Goal: Information Seeking & Learning: Compare options

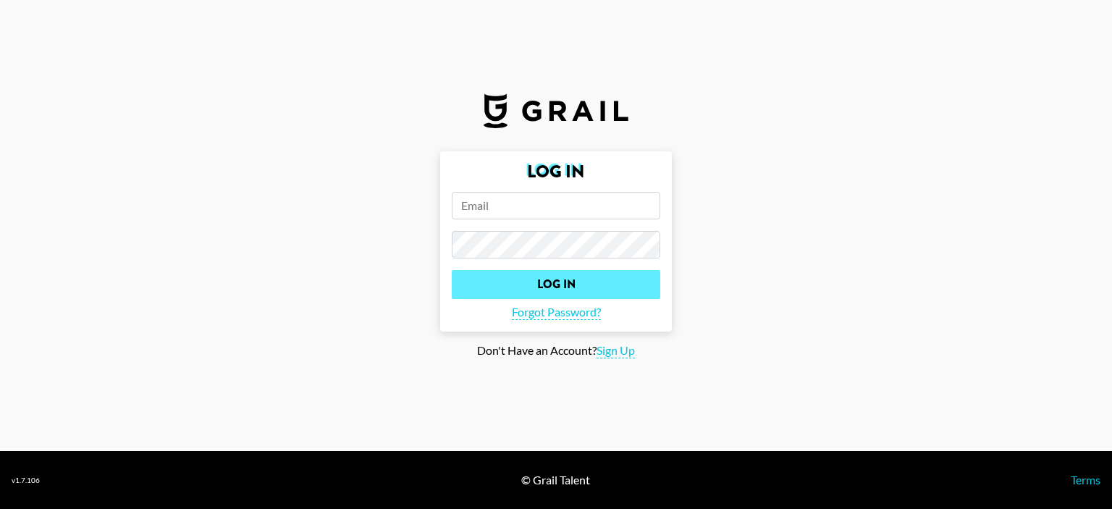
type input "[PERSON_NAME][EMAIL_ADDRESS]"
click at [559, 274] on input "Log In" at bounding box center [556, 284] width 209 height 29
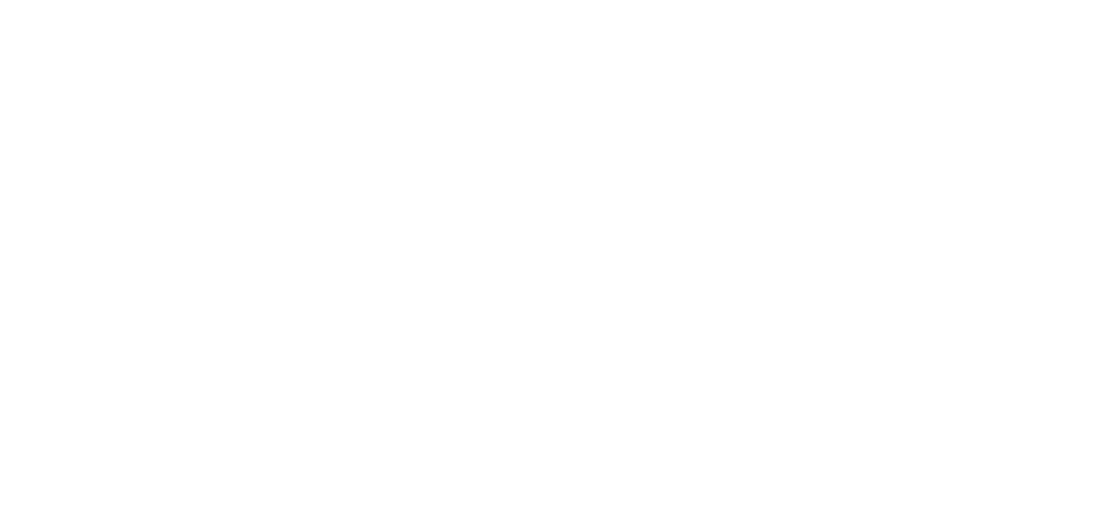
select select "Song"
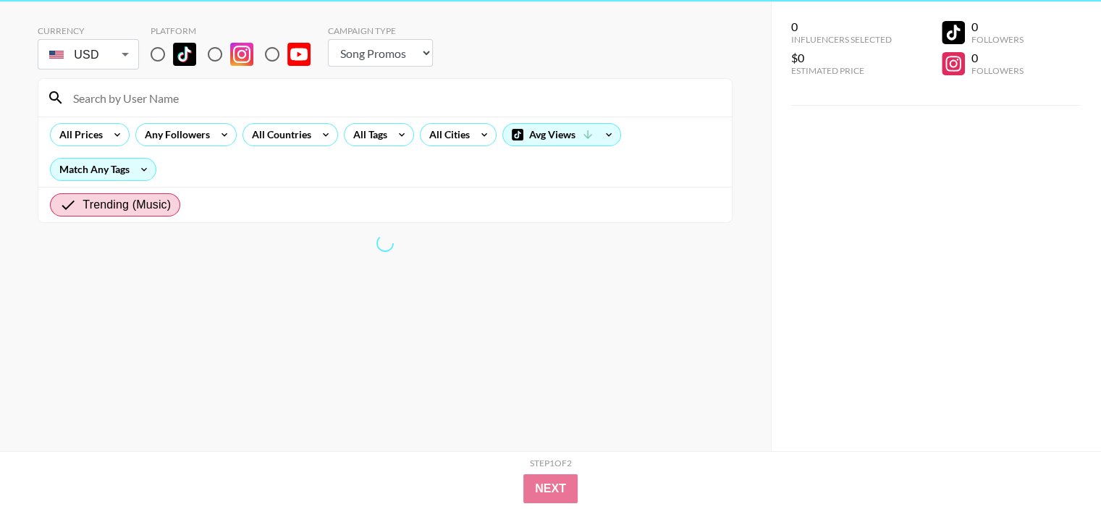
scroll to position [58, 0]
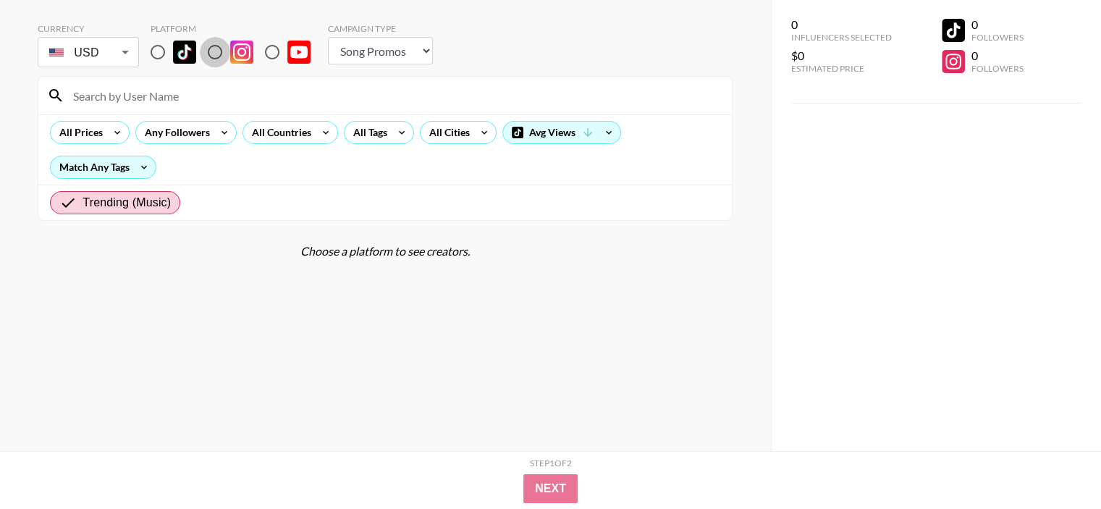
click at [221, 49] on input "radio" at bounding box center [215, 52] width 30 height 30
radio input "true"
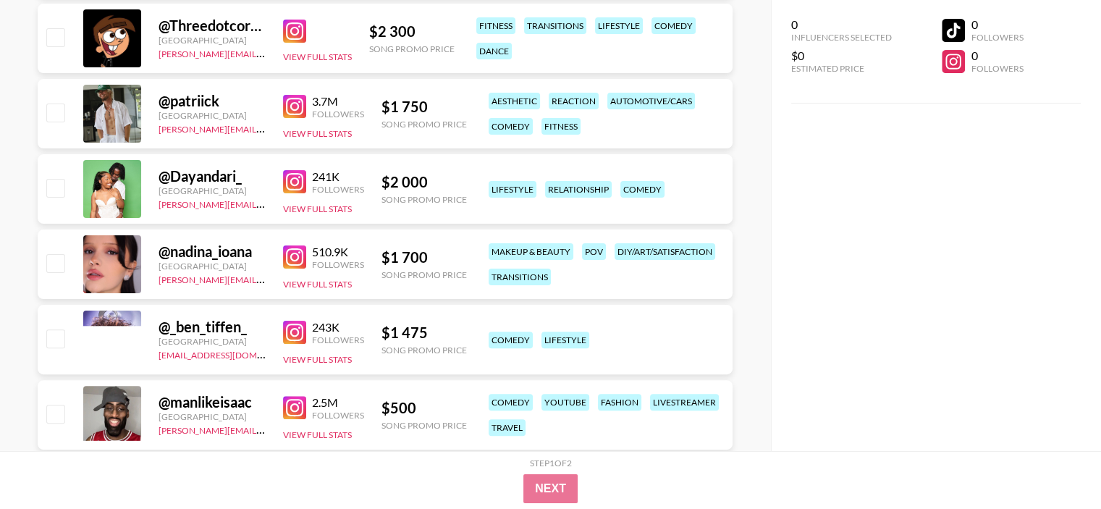
scroll to position [0, 0]
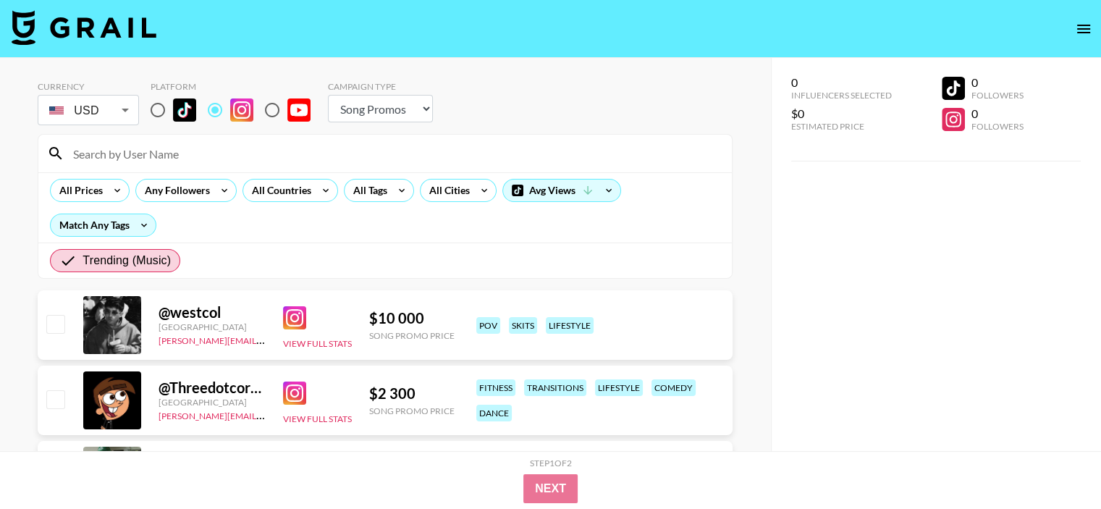
click at [402, 112] on select "Choose Type... Song Promos Brand Promos" at bounding box center [380, 109] width 105 height 28
select select "Brand"
click at [328, 95] on select "Choose Type... Song Promos Brand Promos" at bounding box center [380, 109] width 105 height 28
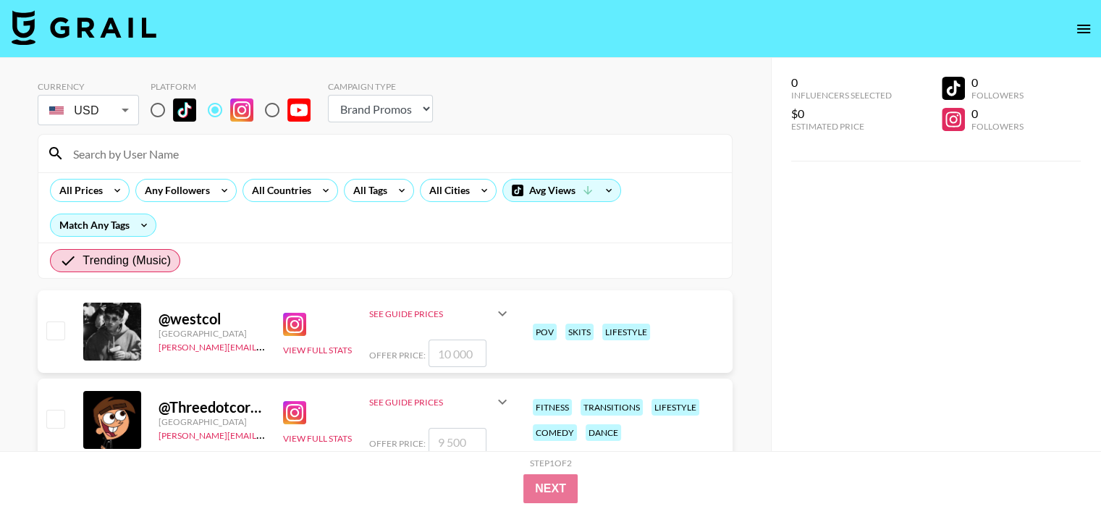
click at [106, 13] on img at bounding box center [84, 27] width 145 height 35
select select "Song"
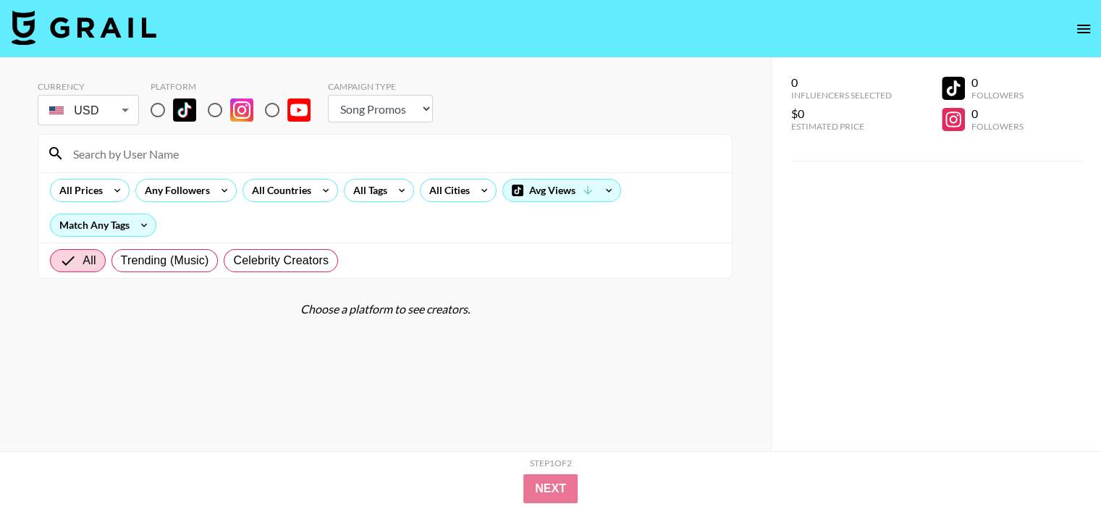
click at [1080, 23] on icon "open drawer" at bounding box center [1083, 28] width 17 height 17
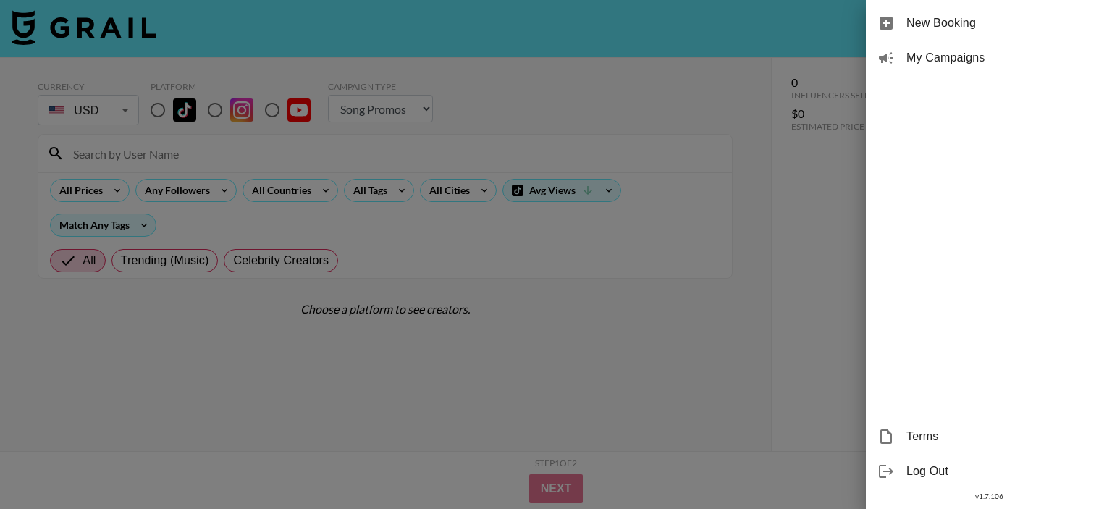
click at [729, 201] on div at bounding box center [556, 254] width 1112 height 509
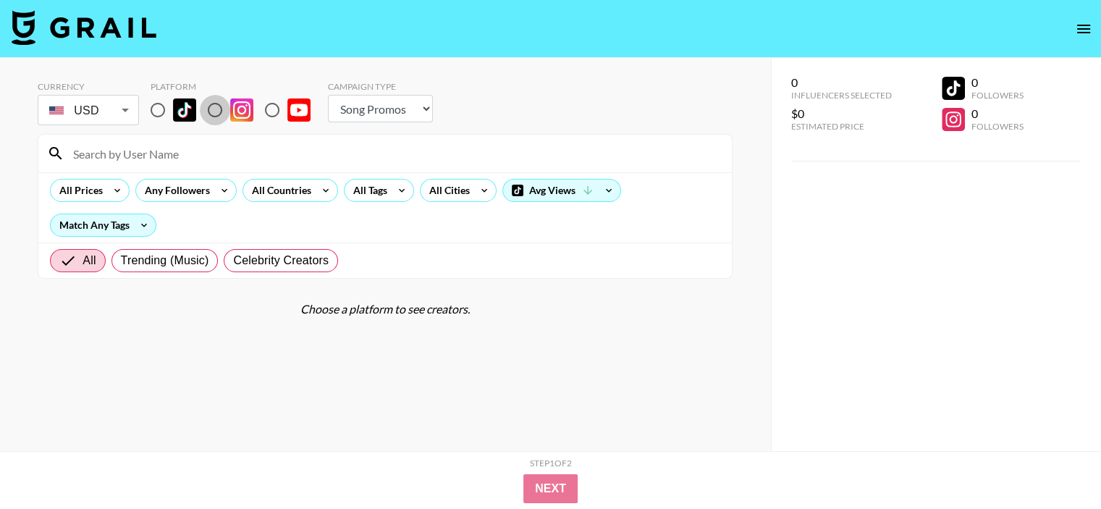
click at [216, 114] on input "radio" at bounding box center [215, 110] width 30 height 30
radio input "true"
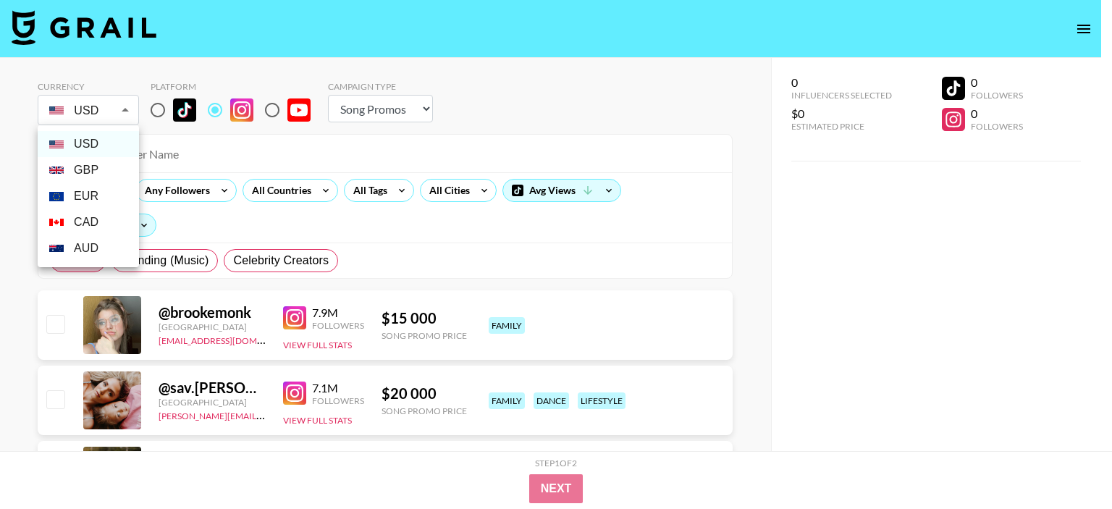
click at [102, 114] on div at bounding box center [556, 254] width 1112 height 509
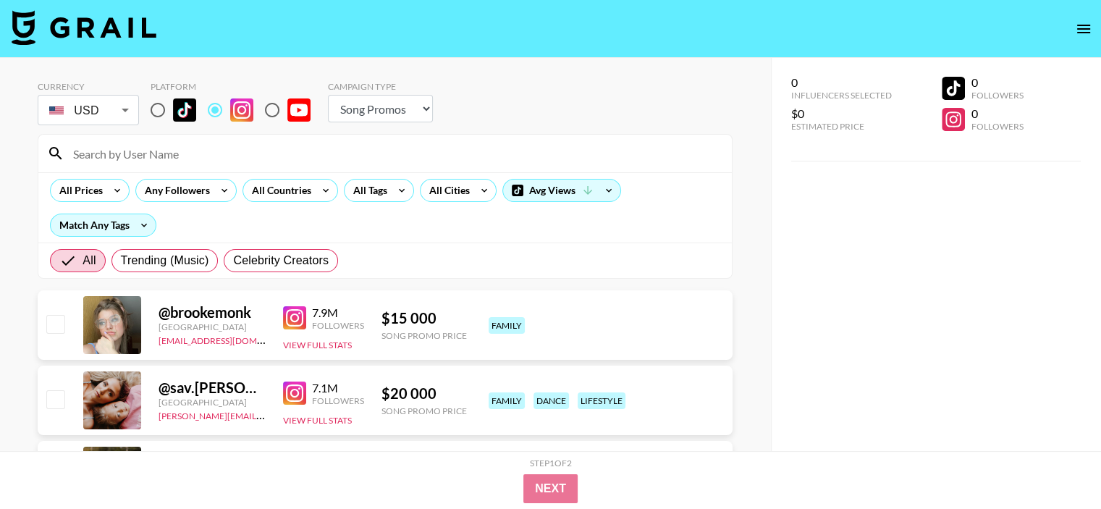
click at [376, 111] on select "Choose Type... Song Promos Brand Promos" at bounding box center [380, 109] width 105 height 28
select select "Brand"
click at [328, 95] on select "Choose Type... Song Promos Brand Promos" at bounding box center [380, 109] width 105 height 28
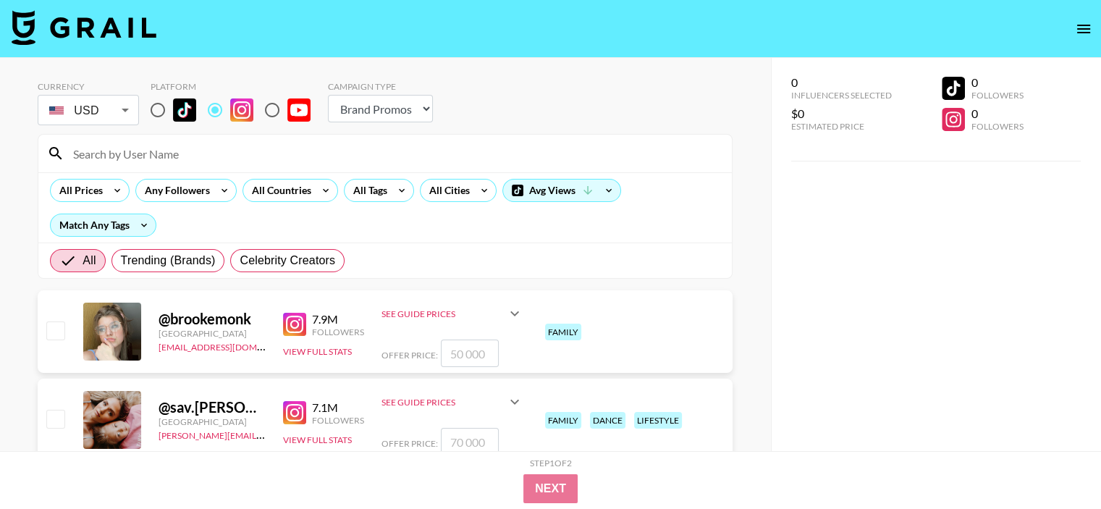
click at [457, 306] on div "See Guide Prices" at bounding box center [453, 313] width 142 height 35
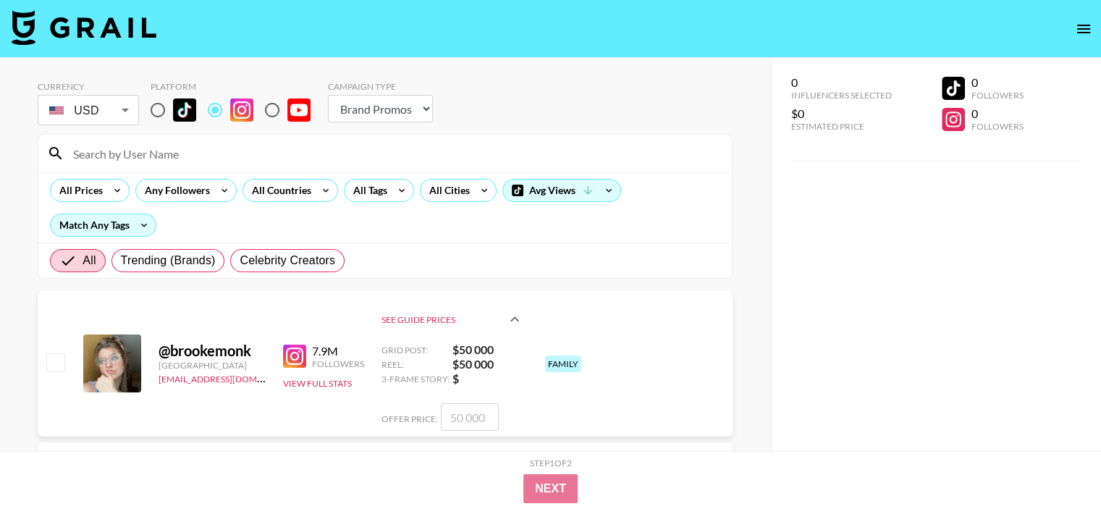
click at [457, 308] on div "See Guide Prices" at bounding box center [453, 319] width 142 height 46
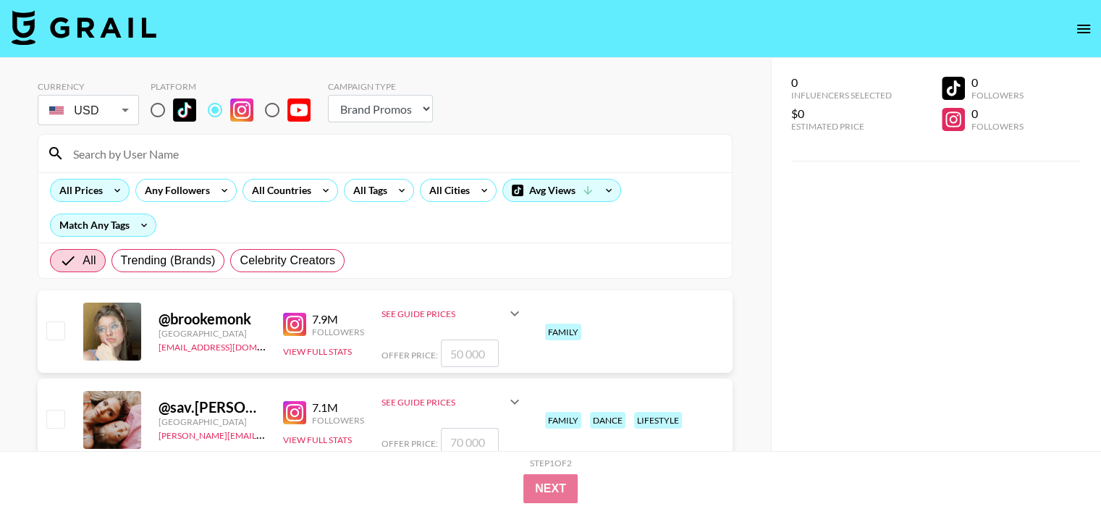
click at [99, 190] on div "All Prices" at bounding box center [78, 191] width 55 height 22
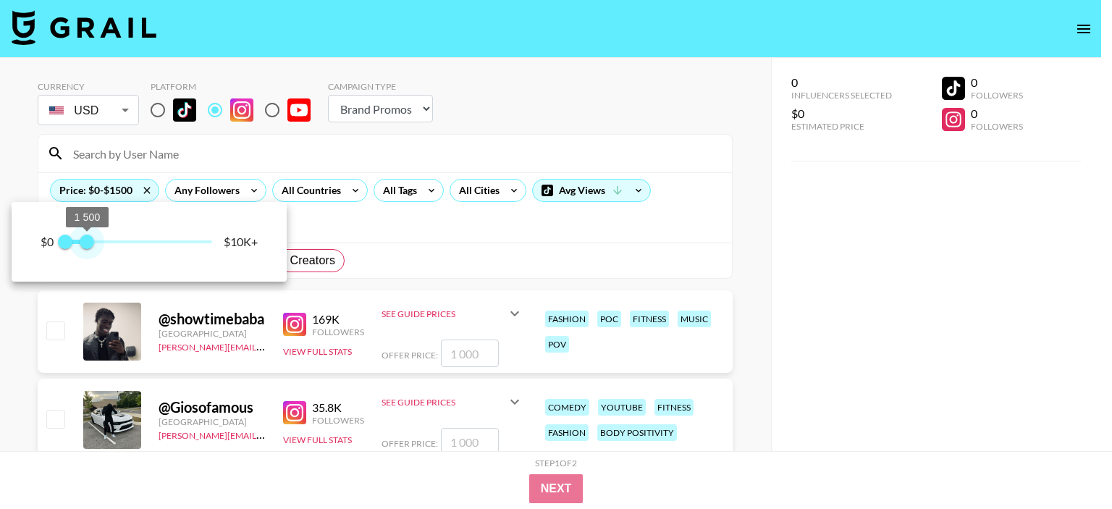
type input "1250"
drag, startPoint x: 145, startPoint y: 243, endPoint x: 83, endPoint y: 240, distance: 61.6
click at [83, 240] on span "1 250" at bounding box center [83, 242] width 14 height 14
click at [397, 231] on div at bounding box center [556, 254] width 1112 height 509
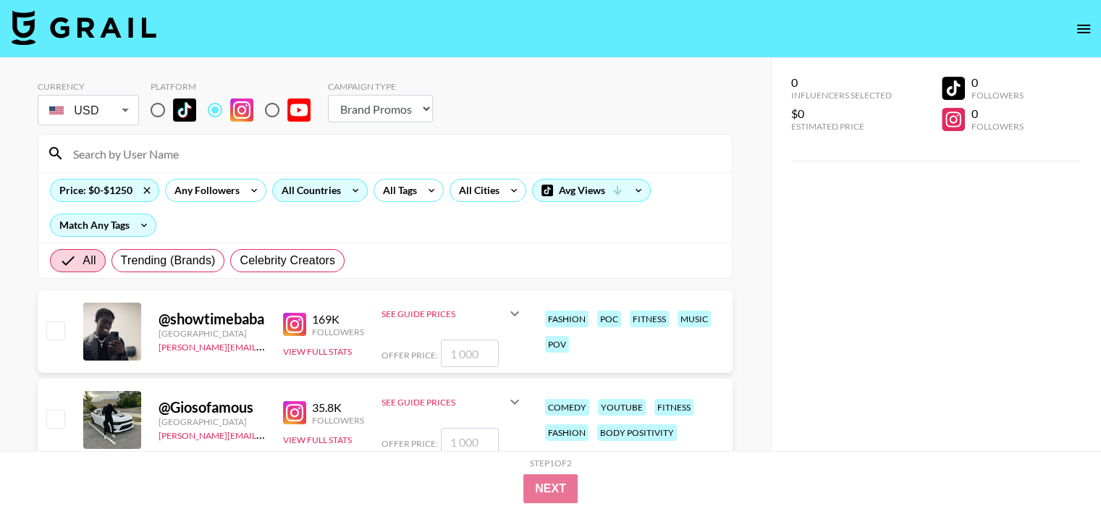
click at [308, 190] on div "All Countries" at bounding box center [308, 191] width 71 height 22
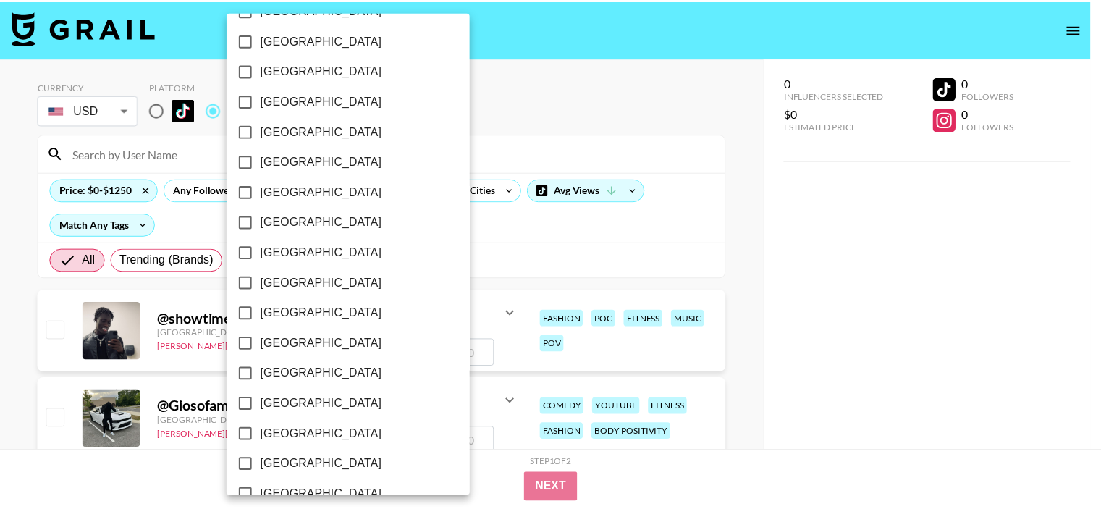
scroll to position [1179, 0]
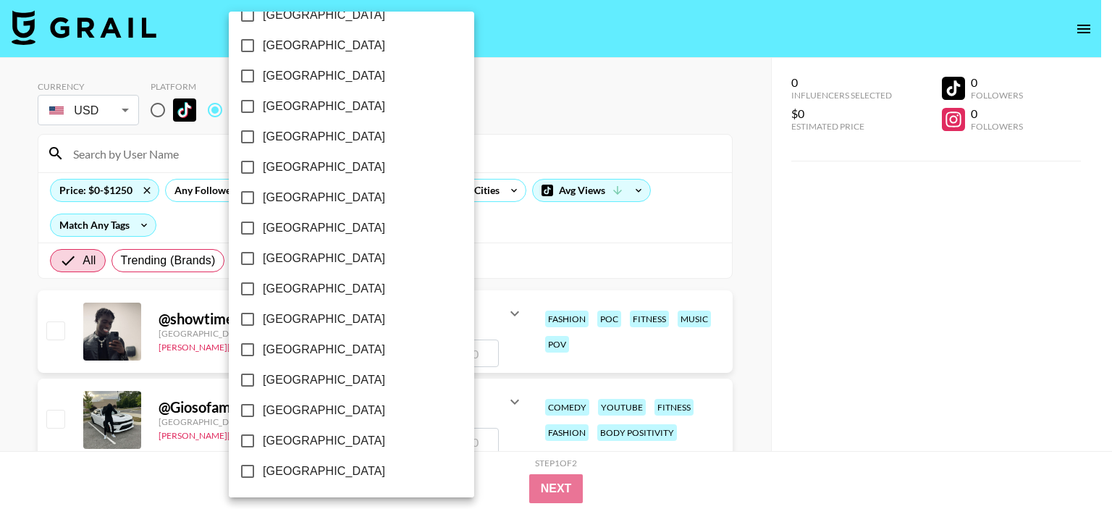
click at [337, 442] on label "[GEOGRAPHIC_DATA]" at bounding box center [341, 441] width 219 height 30
click at [263, 442] on input "[GEOGRAPHIC_DATA]" at bounding box center [247, 441] width 30 height 30
checkbox input "true"
click at [502, 252] on div at bounding box center [556, 254] width 1112 height 509
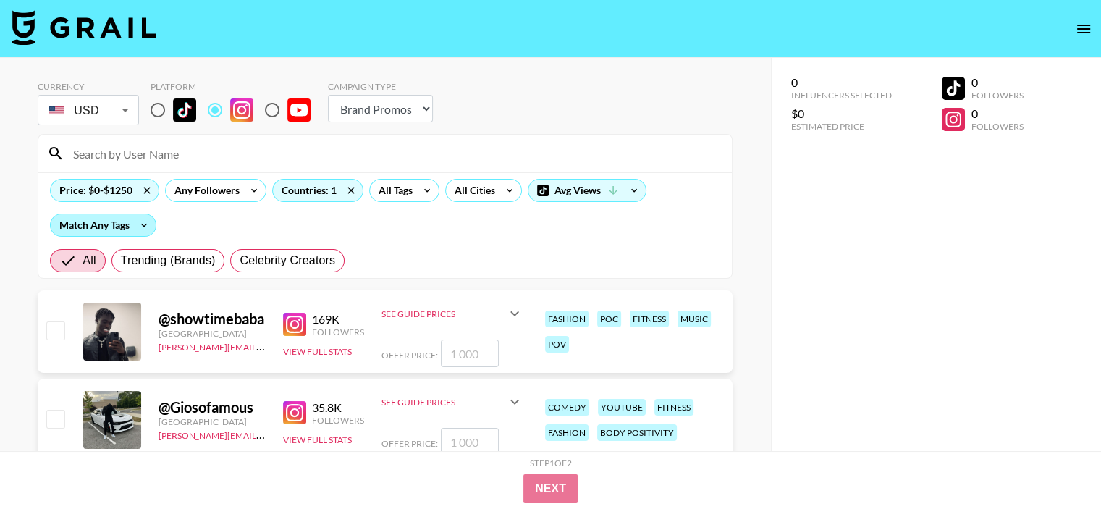
click at [119, 222] on div "Match Any Tags" at bounding box center [103, 225] width 105 height 22
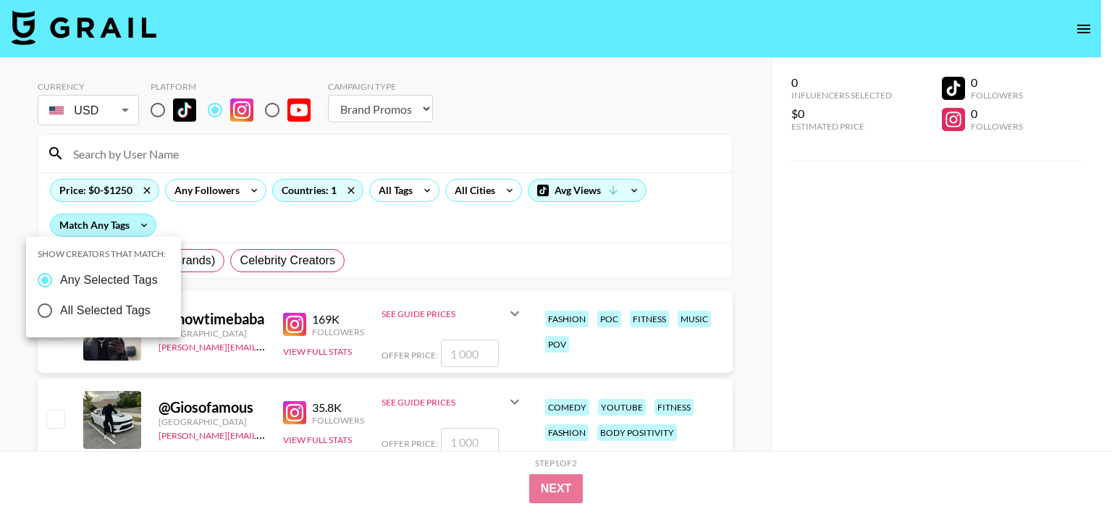
click at [119, 222] on div at bounding box center [556, 254] width 1112 height 509
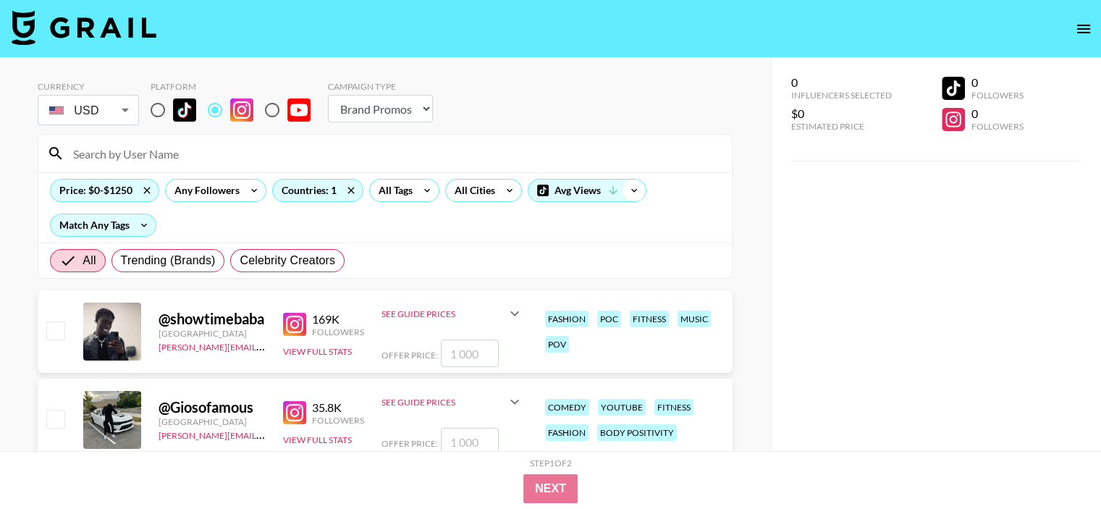
click at [626, 188] on icon at bounding box center [634, 191] width 23 height 22
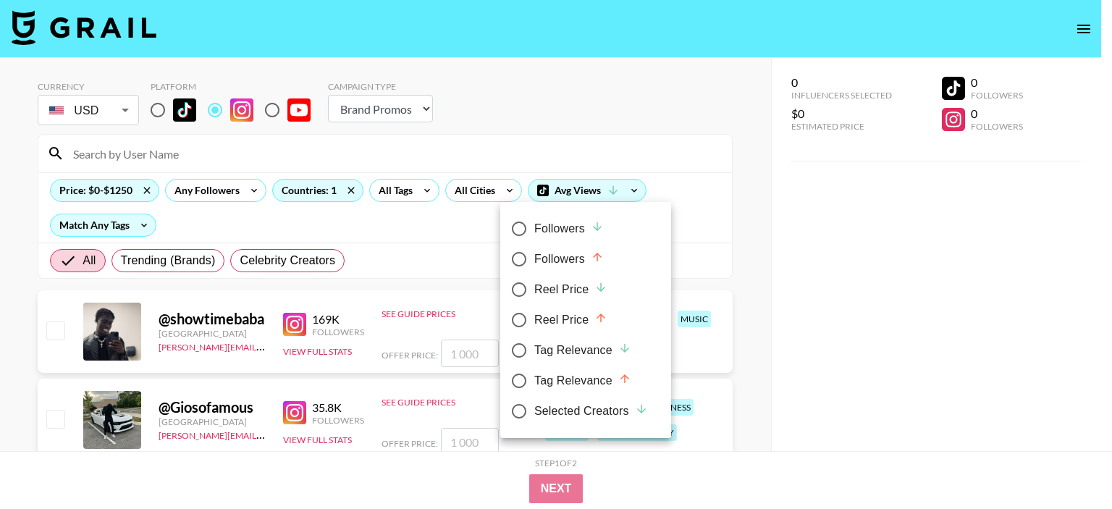
click at [728, 243] on div at bounding box center [556, 254] width 1112 height 509
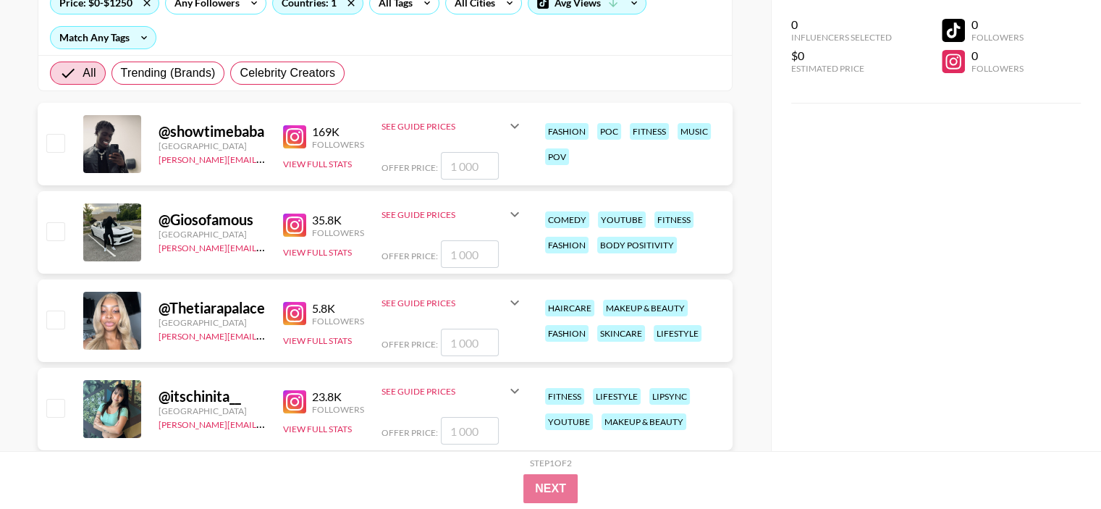
scroll to position [217, 0]
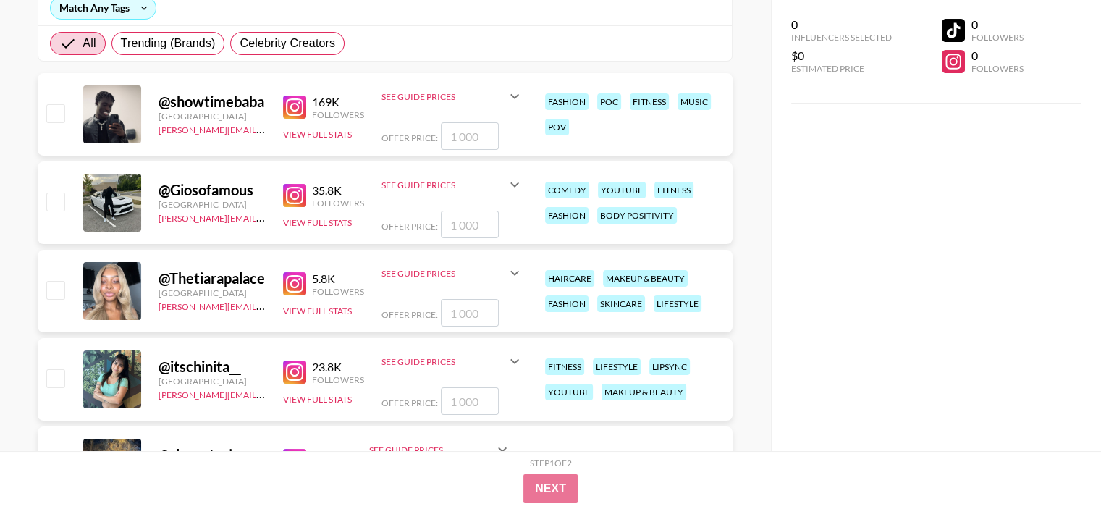
click at [512, 188] on icon at bounding box center [514, 184] width 17 height 17
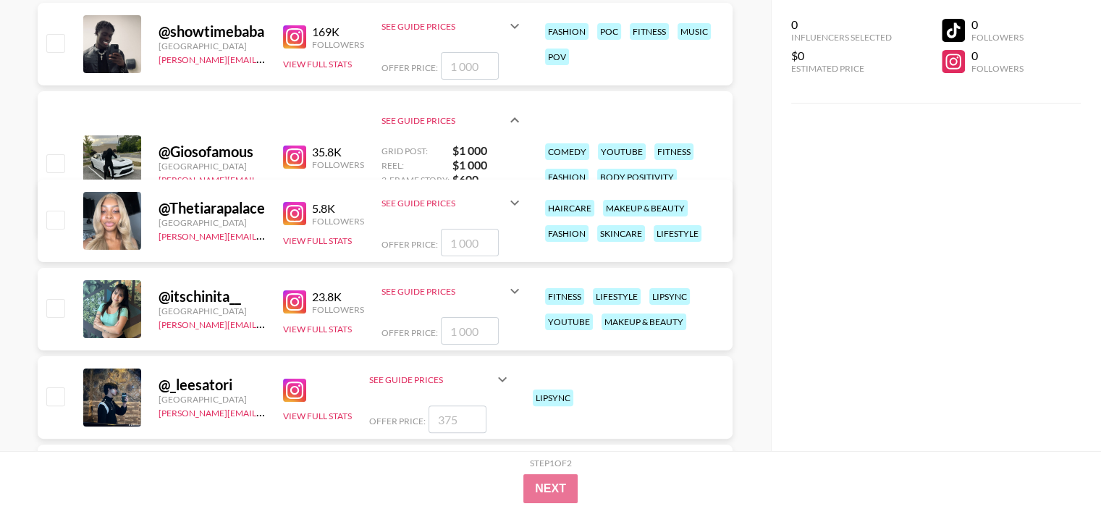
scroll to position [290, 0]
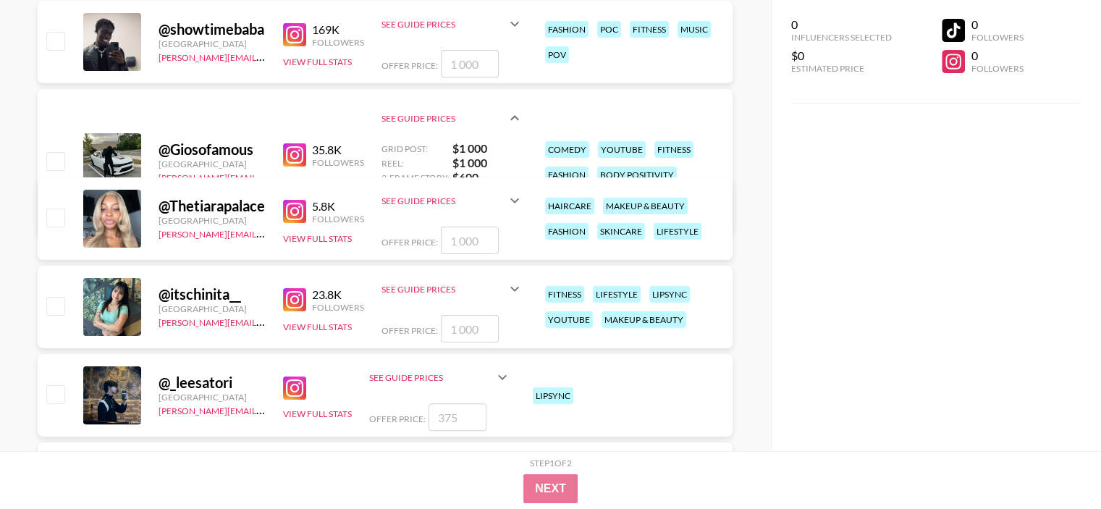
click at [507, 204] on icon at bounding box center [514, 200] width 17 height 17
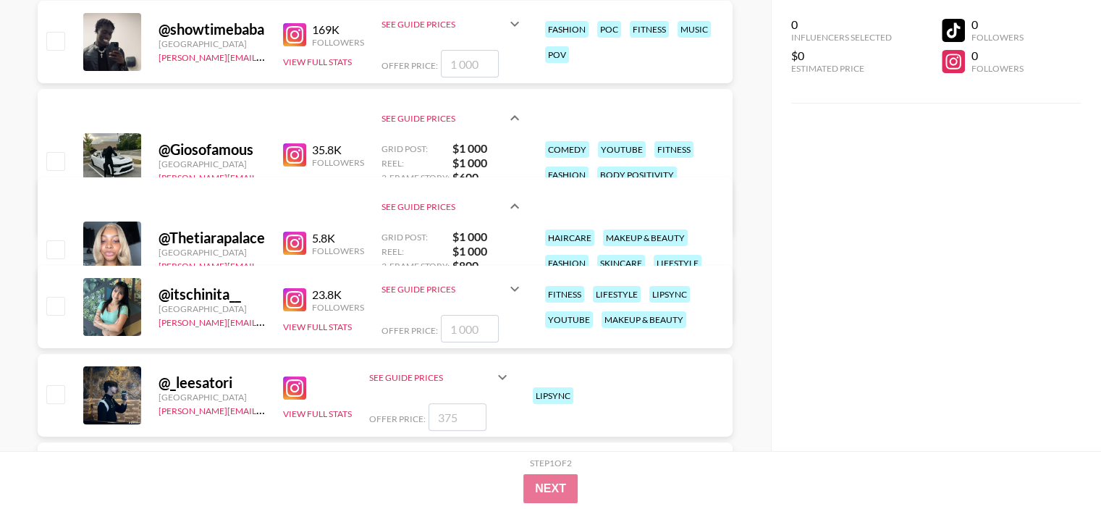
click at [509, 294] on icon at bounding box center [514, 288] width 17 height 17
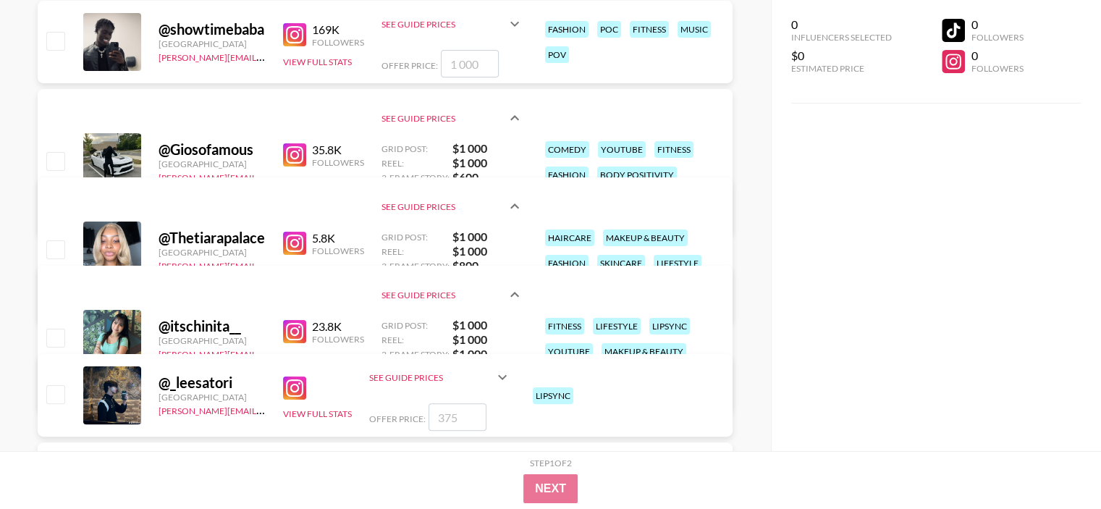
scroll to position [362, 0]
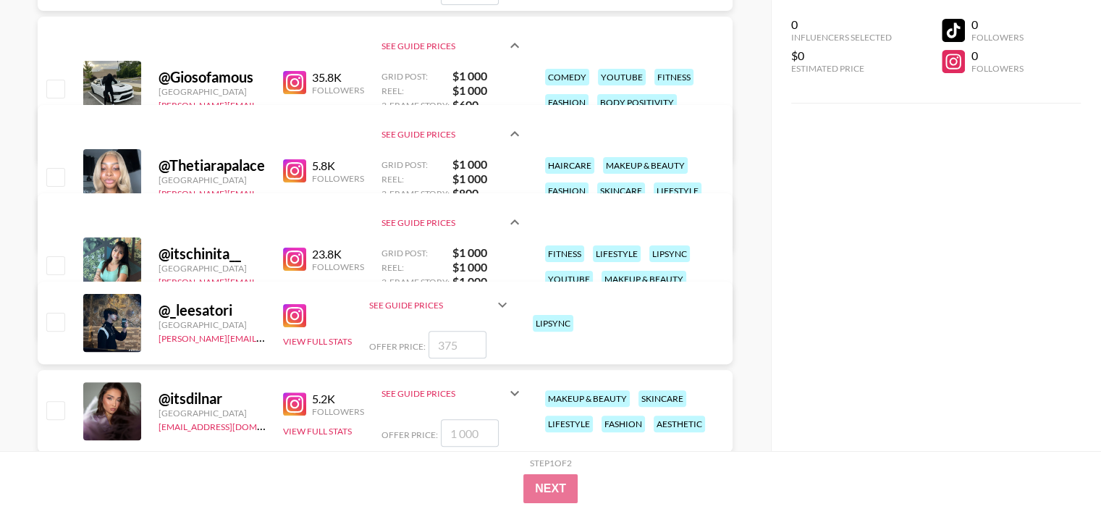
click at [297, 262] on img at bounding box center [294, 259] width 23 height 23
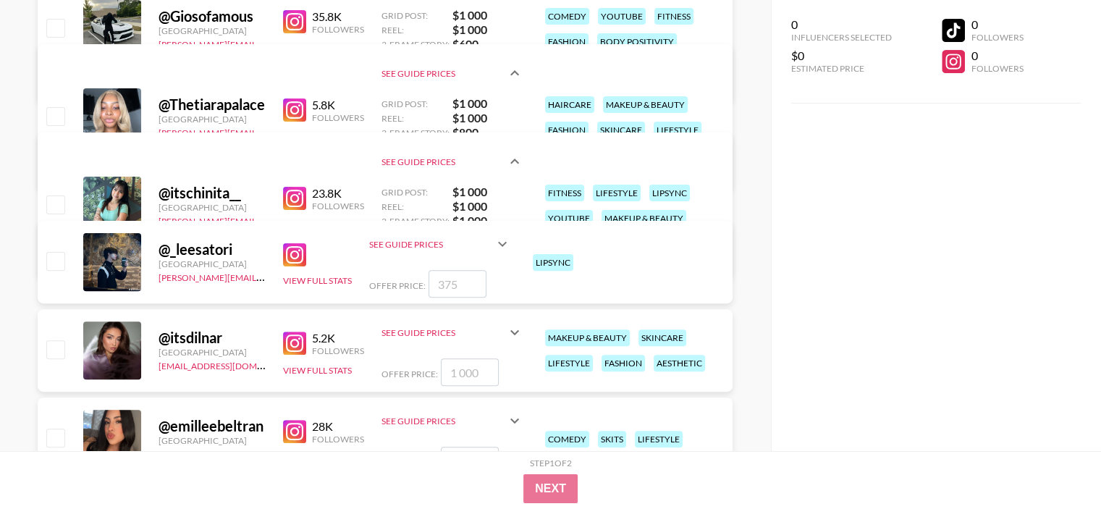
scroll to position [434, 0]
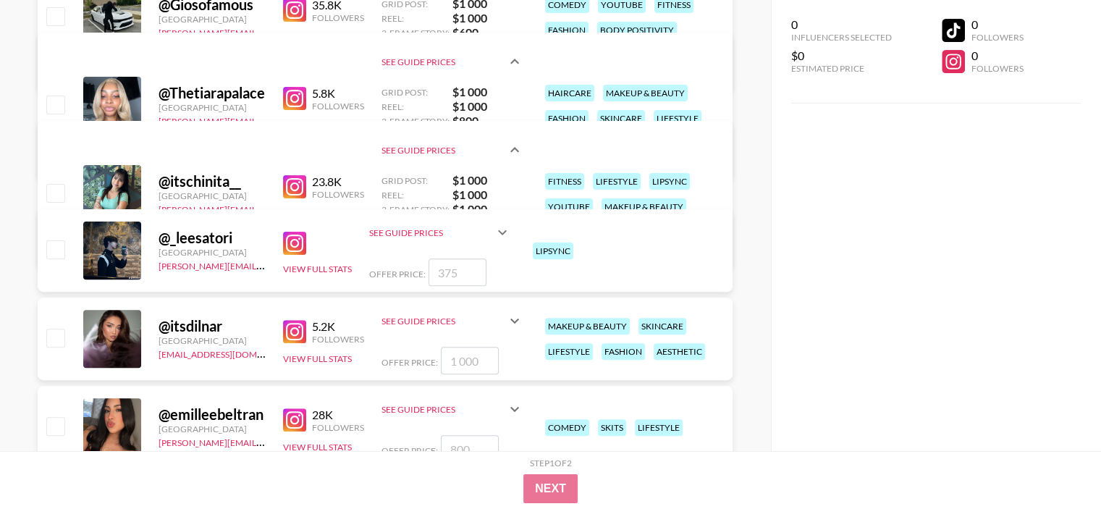
click at [491, 231] on div "See Guide Prices" at bounding box center [431, 232] width 125 height 11
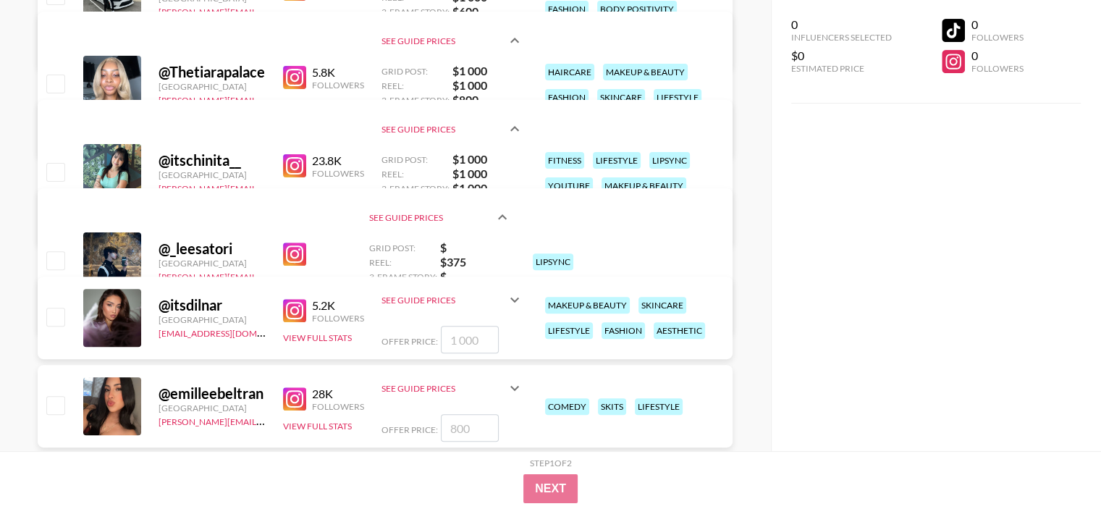
scroll to position [507, 0]
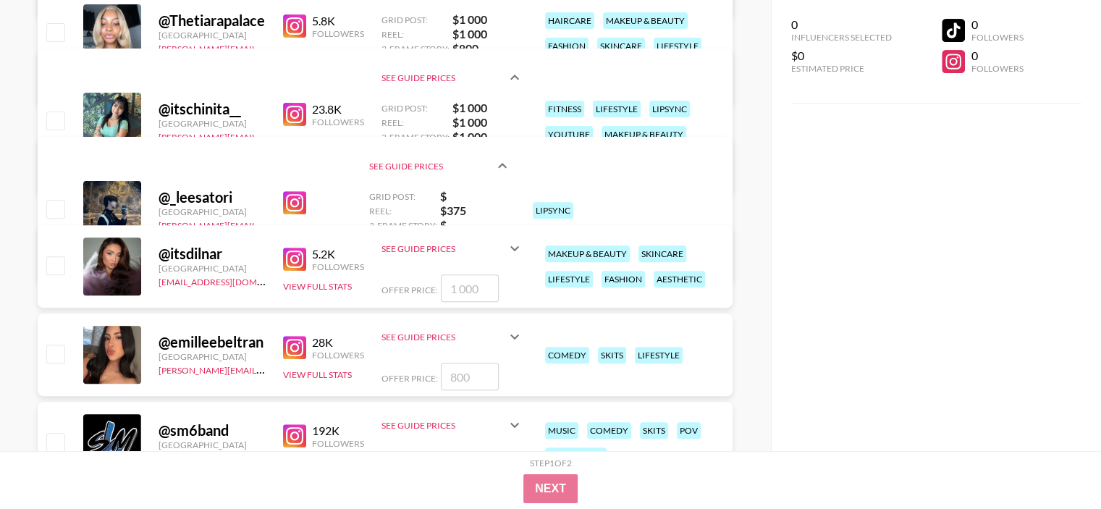
click at [500, 167] on icon at bounding box center [502, 165] width 17 height 17
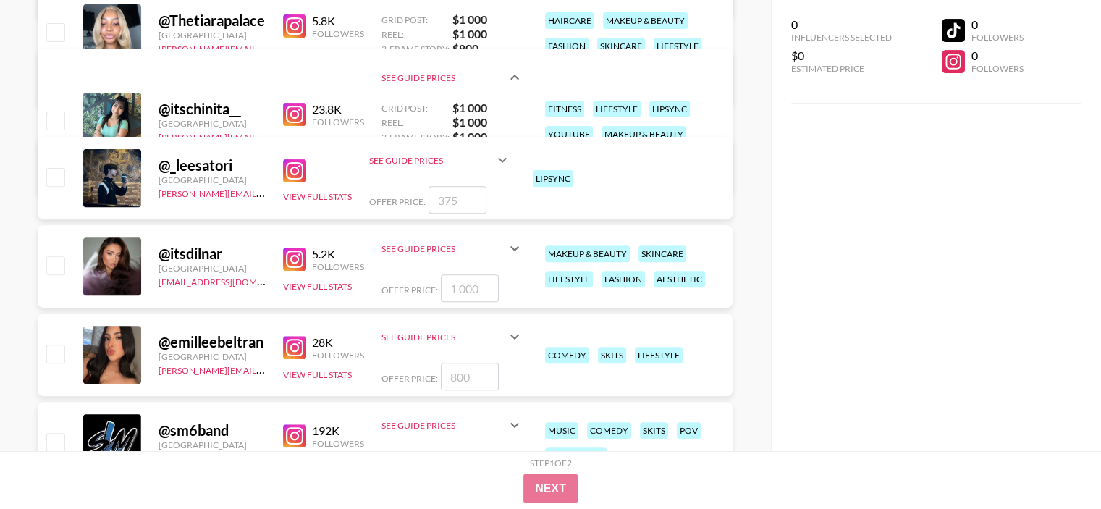
click at [500, 167] on icon at bounding box center [502, 159] width 17 height 17
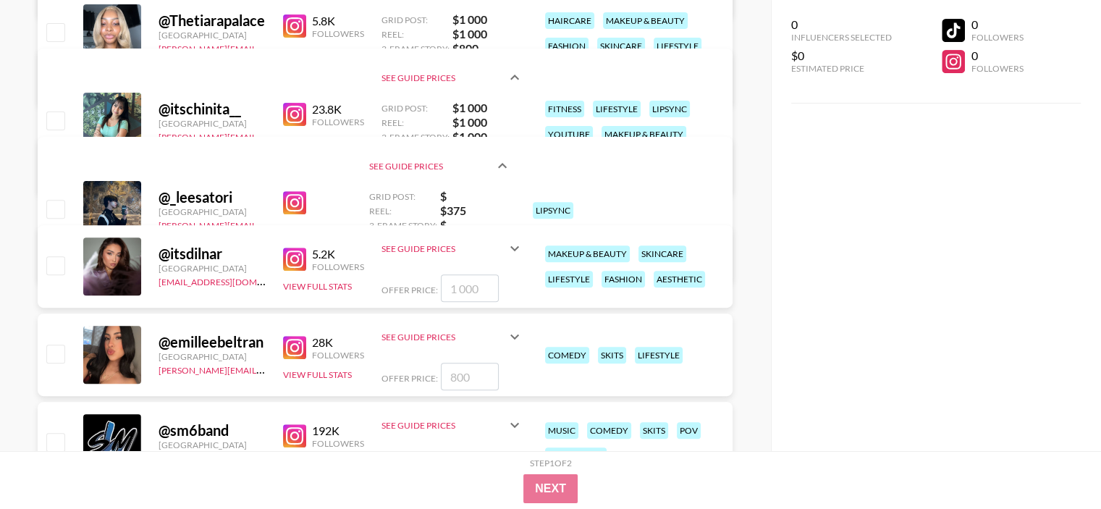
click at [500, 167] on icon at bounding box center [502, 165] width 17 height 17
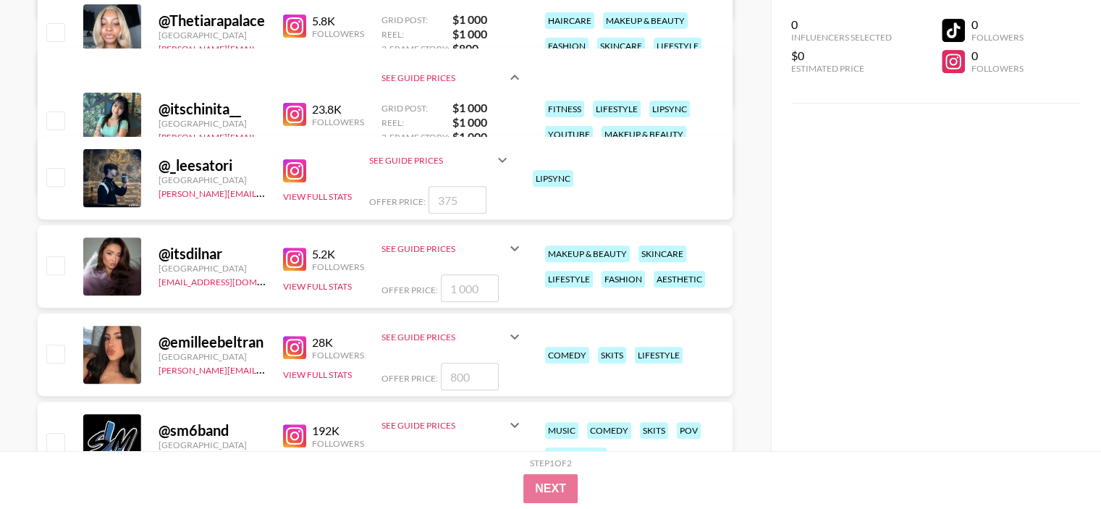
click at [515, 253] on icon at bounding box center [514, 248] width 17 height 17
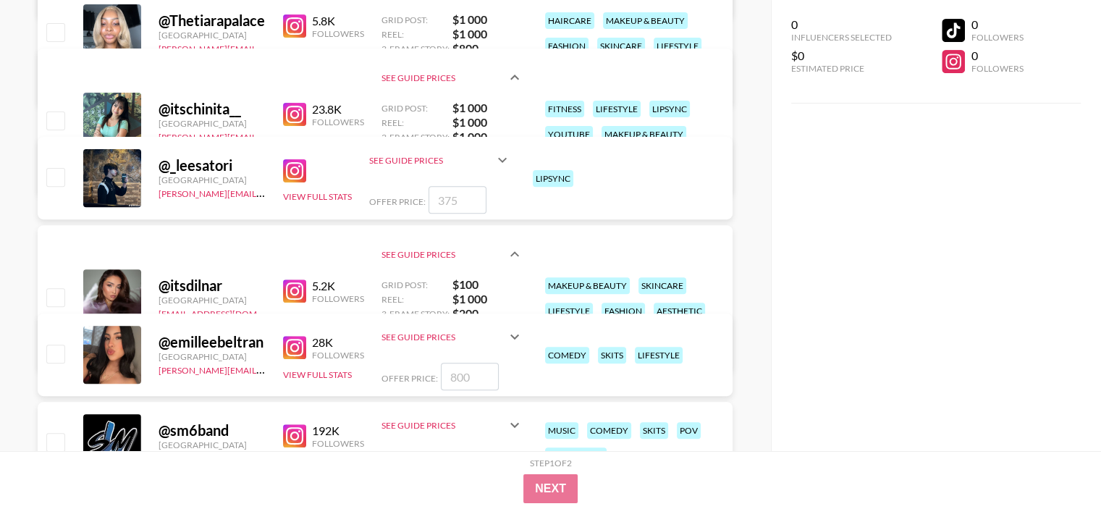
click at [515, 253] on icon at bounding box center [514, 253] width 9 height 5
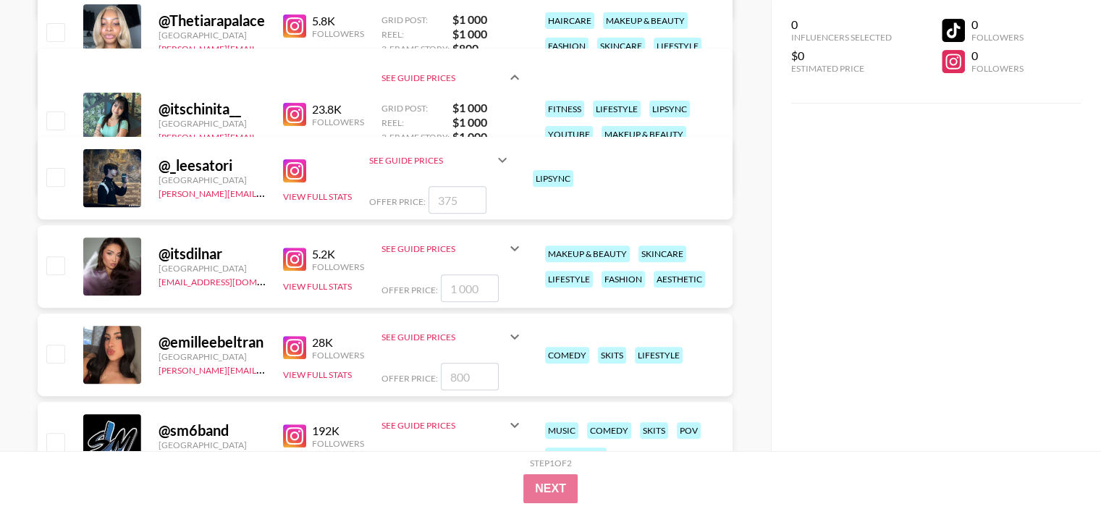
click at [523, 332] on div "@ emilleebeltran [GEOGRAPHIC_DATA] [PERSON_NAME][EMAIL_ADDRESS][DOMAIN_NAME] 28…" at bounding box center [385, 355] width 695 height 83
click at [514, 337] on icon at bounding box center [514, 336] width 9 height 5
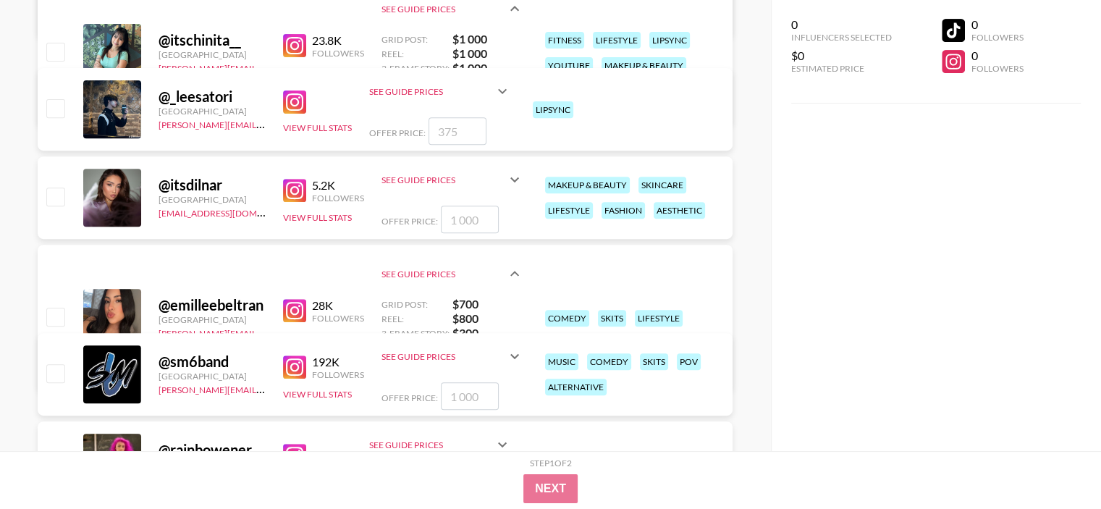
scroll to position [579, 0]
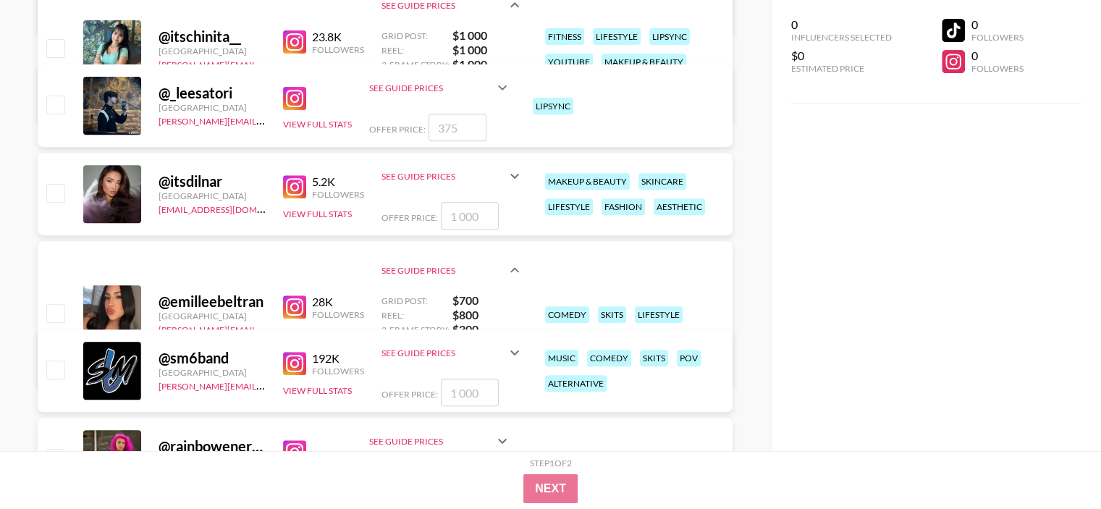
click at [291, 304] on img at bounding box center [294, 306] width 23 height 23
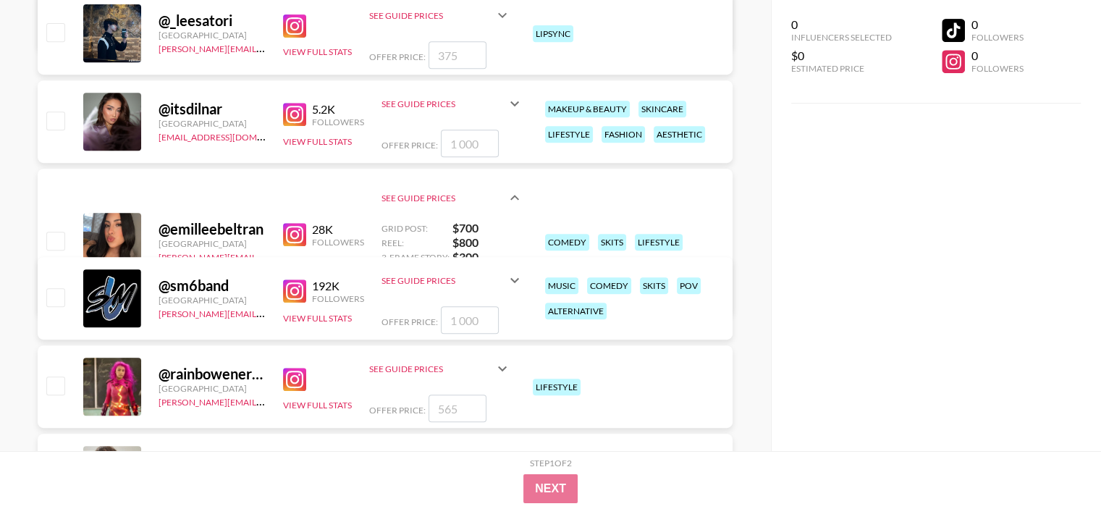
scroll to position [724, 0]
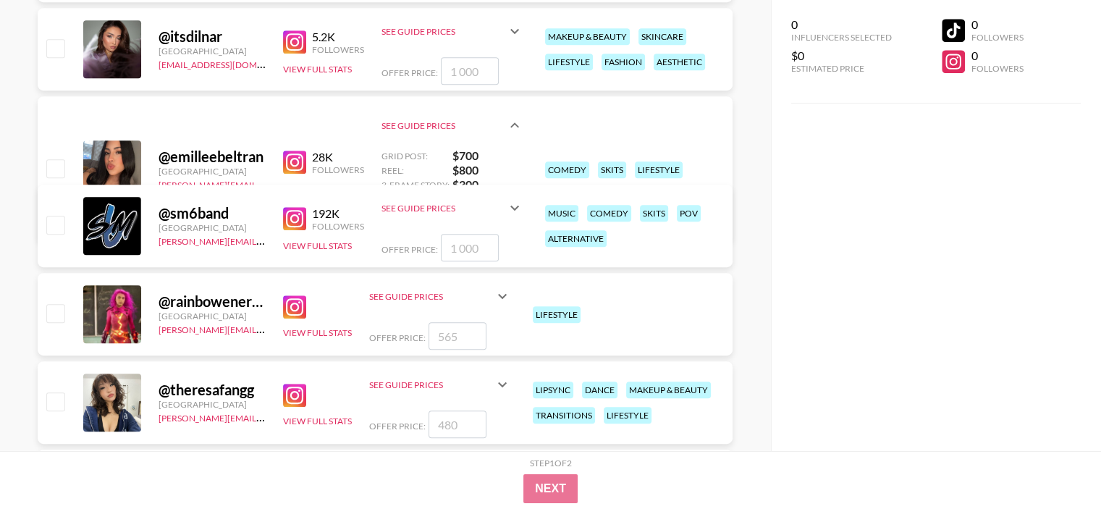
drag, startPoint x: 479, startPoint y: 292, endPoint x: 487, endPoint y: 292, distance: 8.0
click at [479, 292] on div "See Guide Prices" at bounding box center [431, 296] width 125 height 11
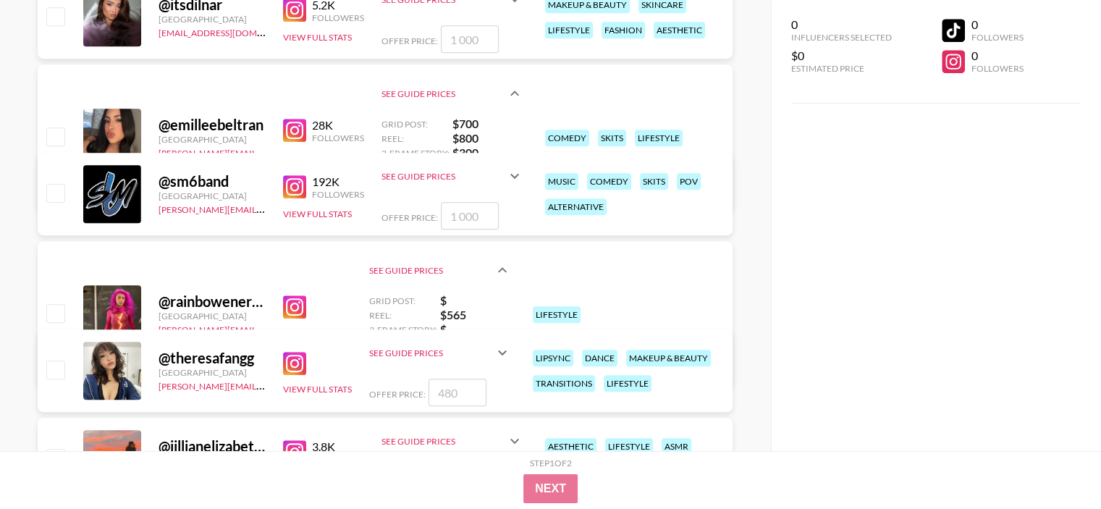
scroll to position [796, 0]
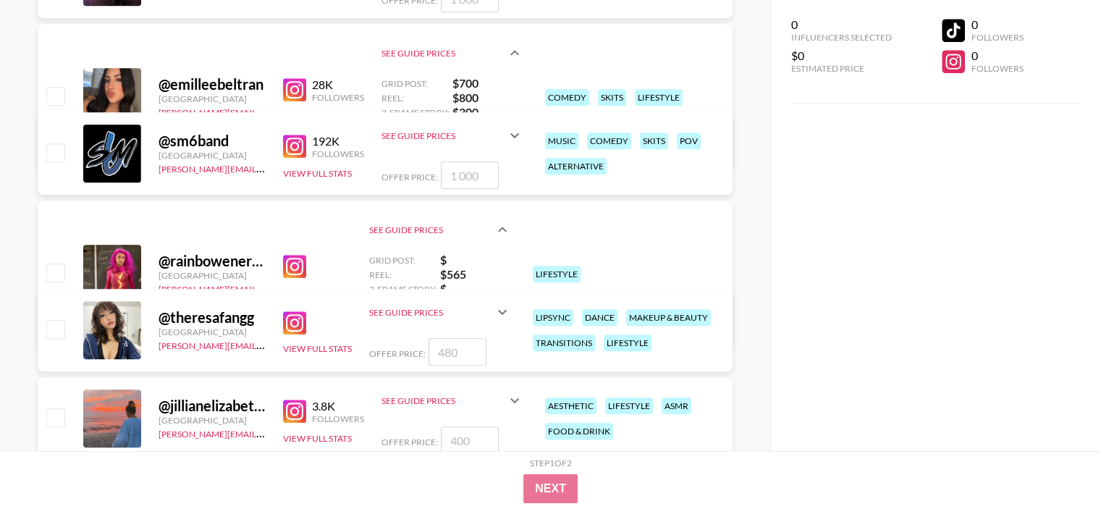
click at [498, 311] on icon at bounding box center [502, 311] width 17 height 17
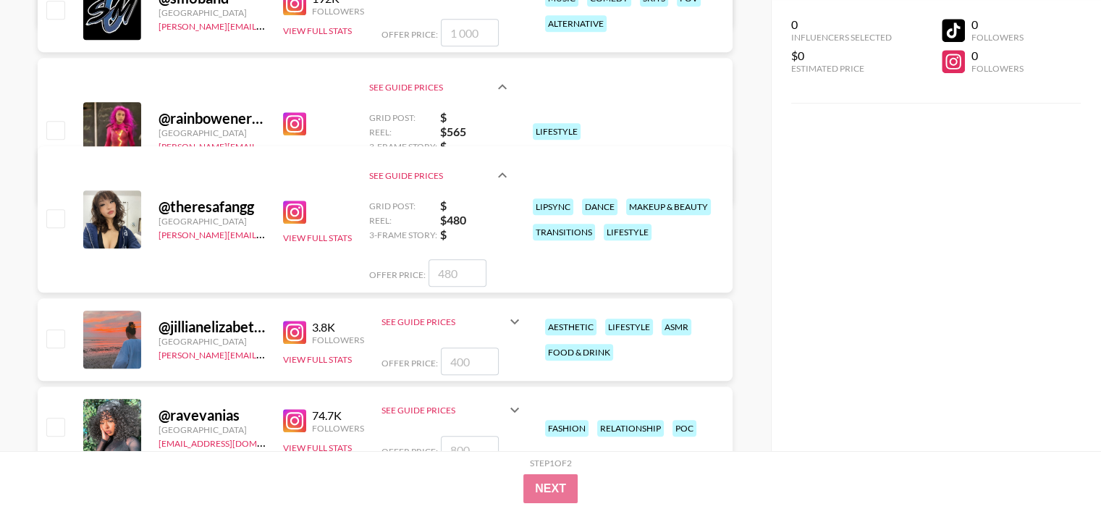
scroll to position [941, 0]
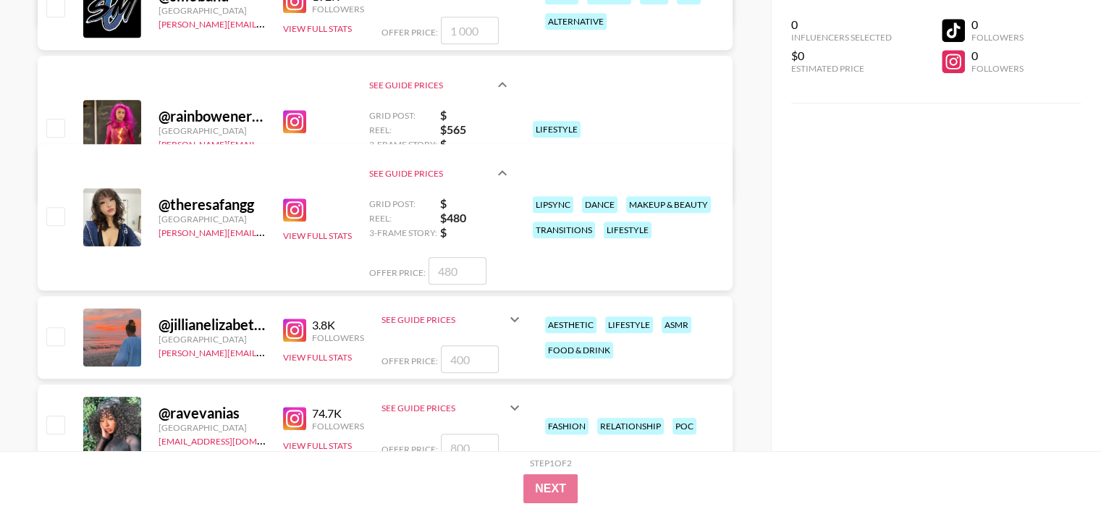
click at [499, 320] on div "See Guide Prices" at bounding box center [444, 319] width 125 height 11
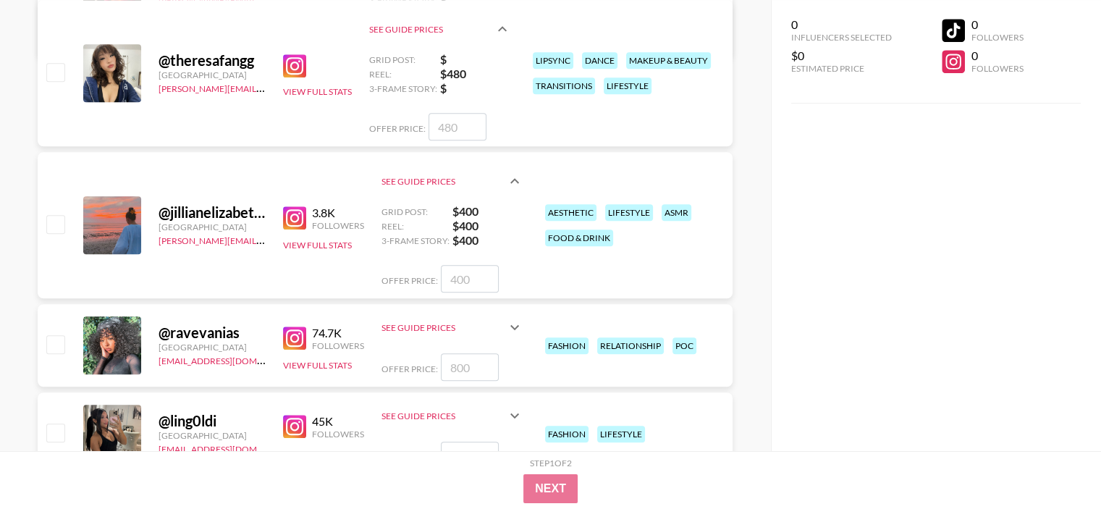
scroll to position [1086, 0]
click at [508, 323] on icon at bounding box center [514, 326] width 17 height 17
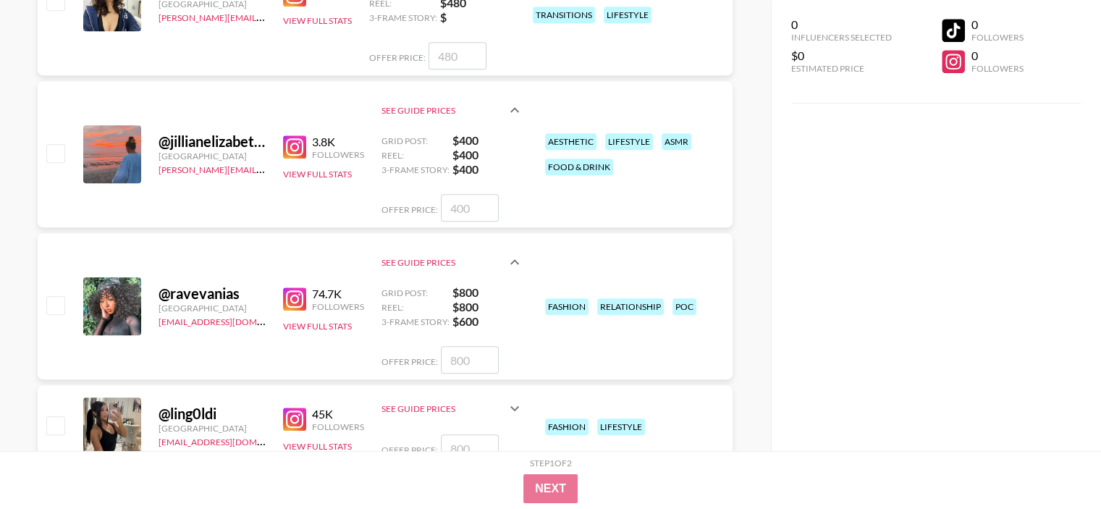
scroll to position [1158, 0]
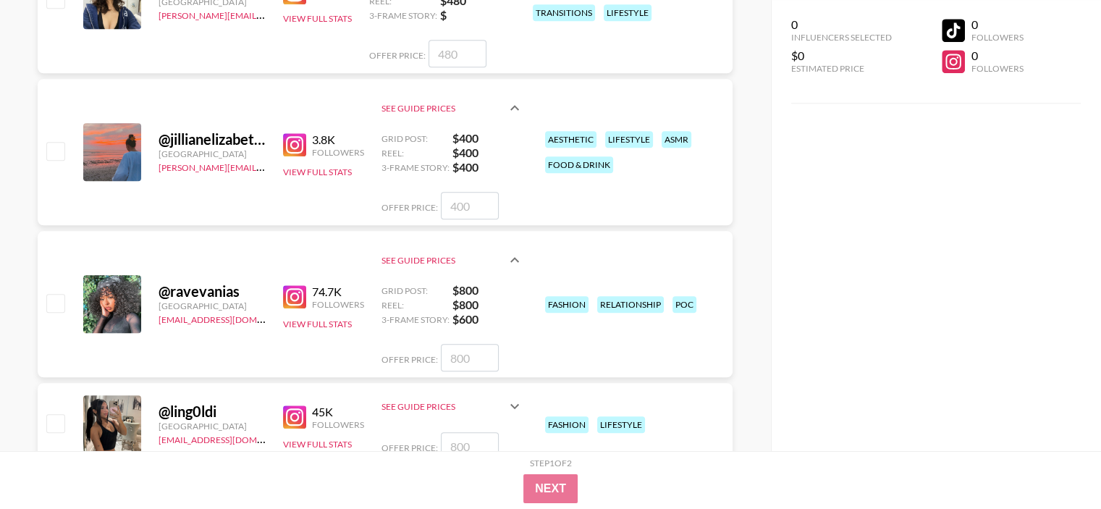
click at [290, 295] on img at bounding box center [294, 296] width 23 height 23
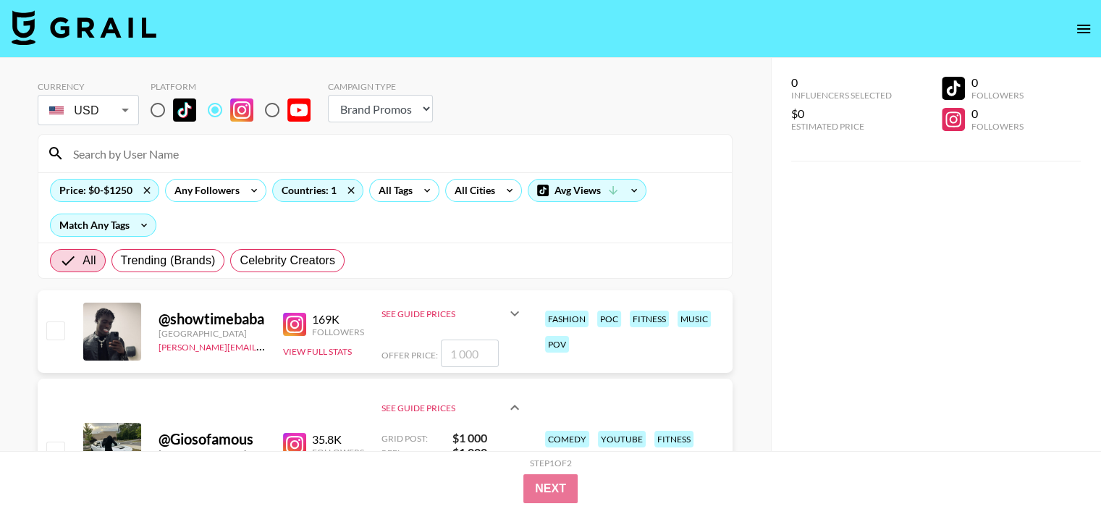
scroll to position [0, 0]
click at [347, 188] on icon at bounding box center [351, 191] width 23 height 22
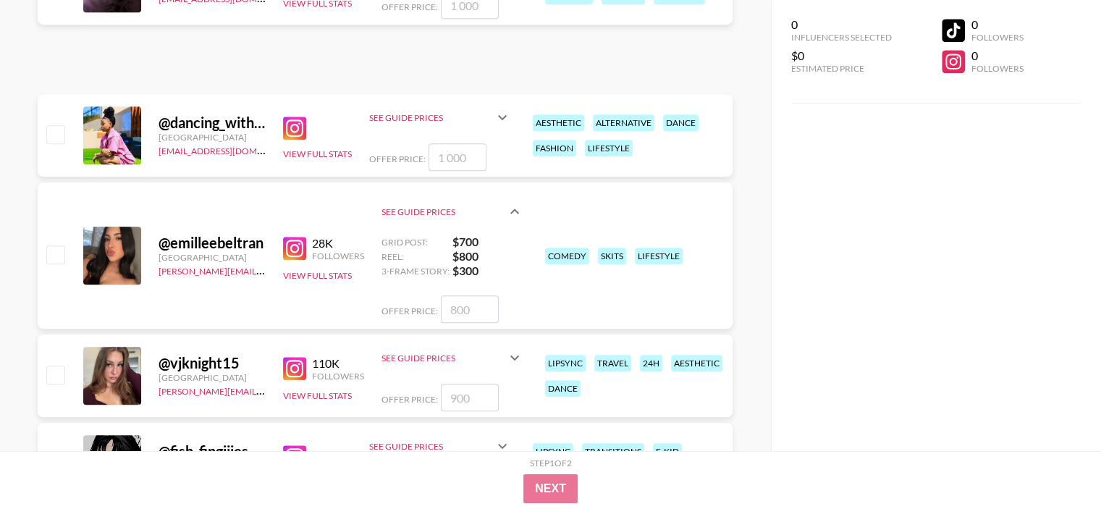
scroll to position [2534, 0]
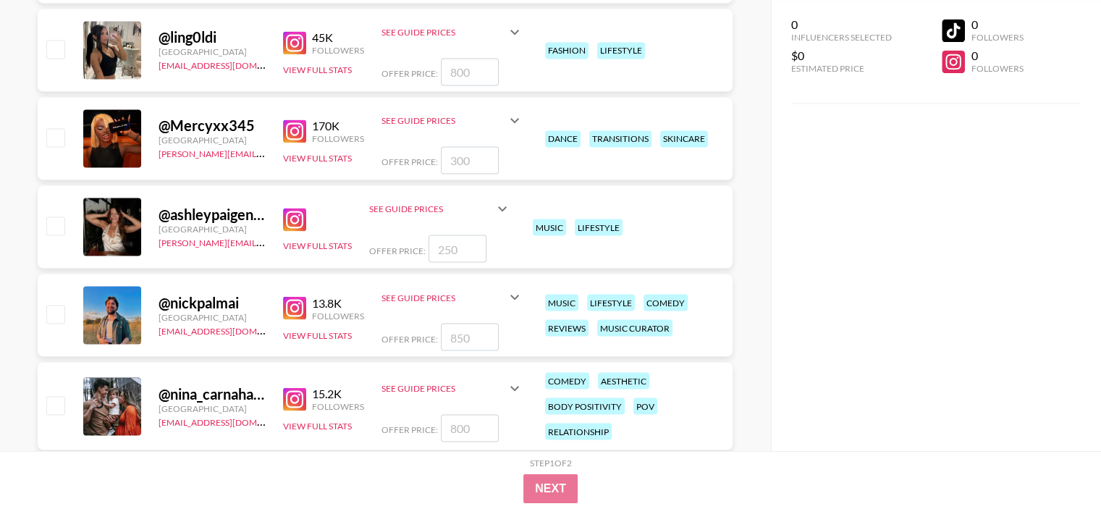
click at [505, 201] on icon at bounding box center [502, 208] width 17 height 17
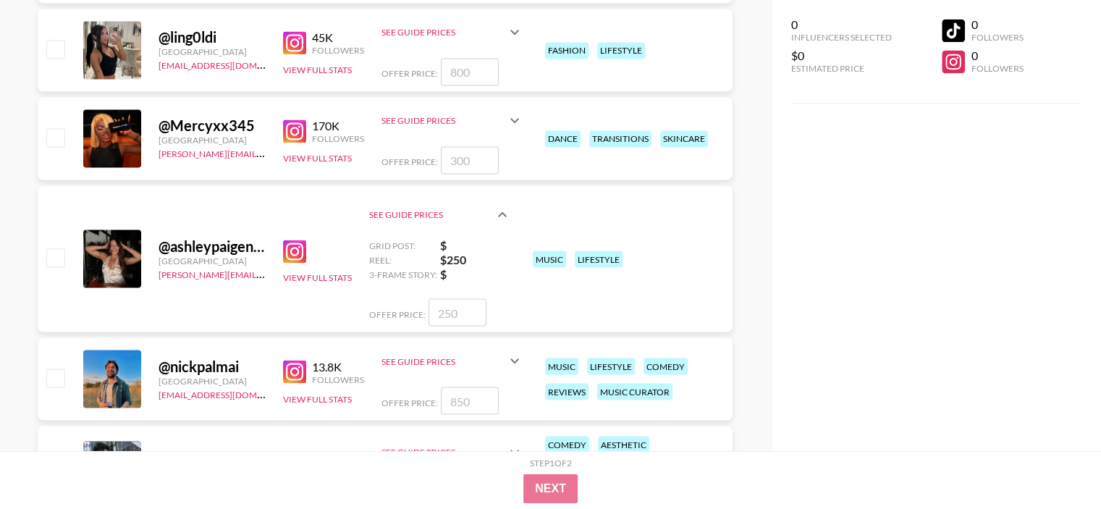
click at [505, 201] on div "See Guide Prices" at bounding box center [440, 214] width 142 height 46
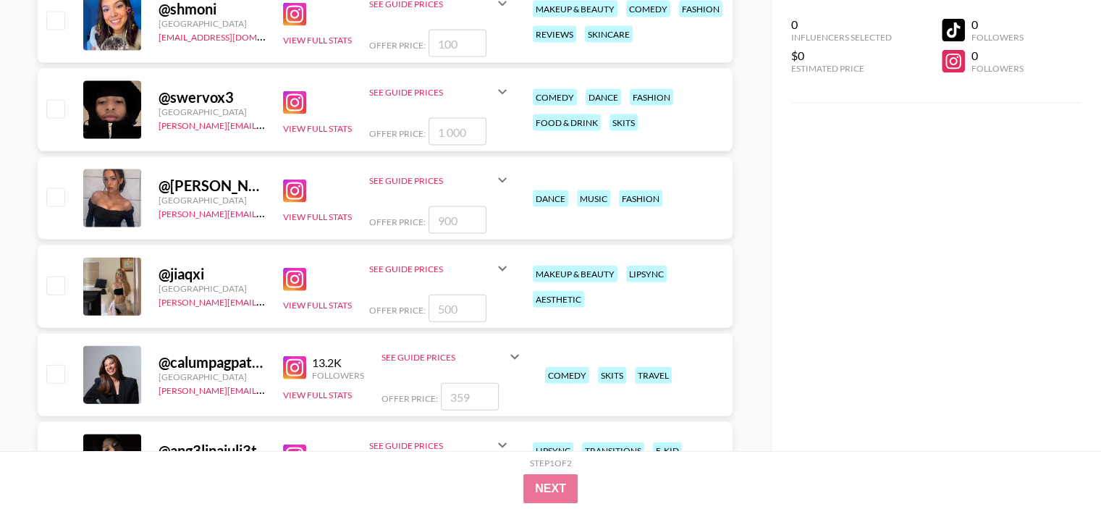
scroll to position [3113, 0]
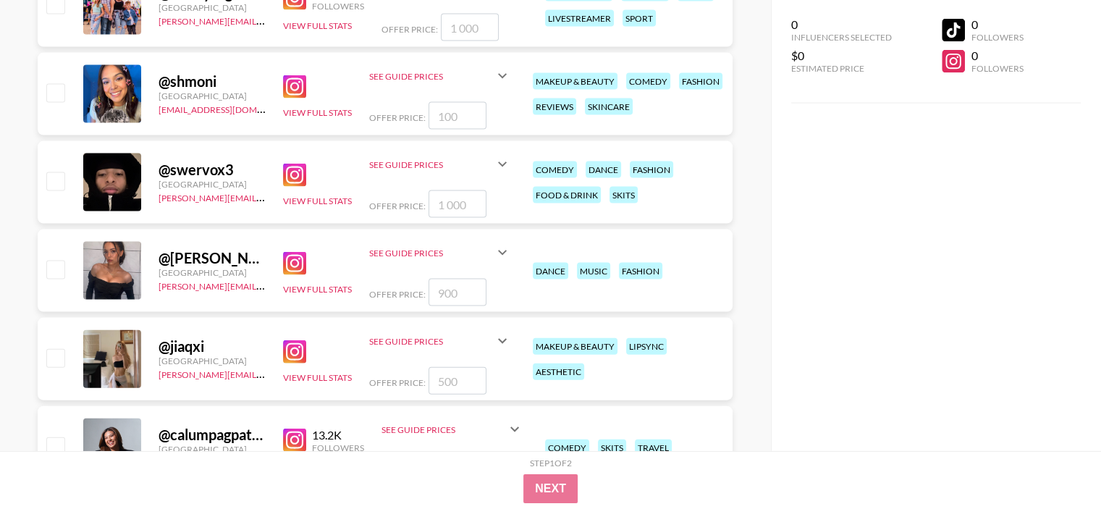
click at [295, 80] on img at bounding box center [294, 86] width 23 height 23
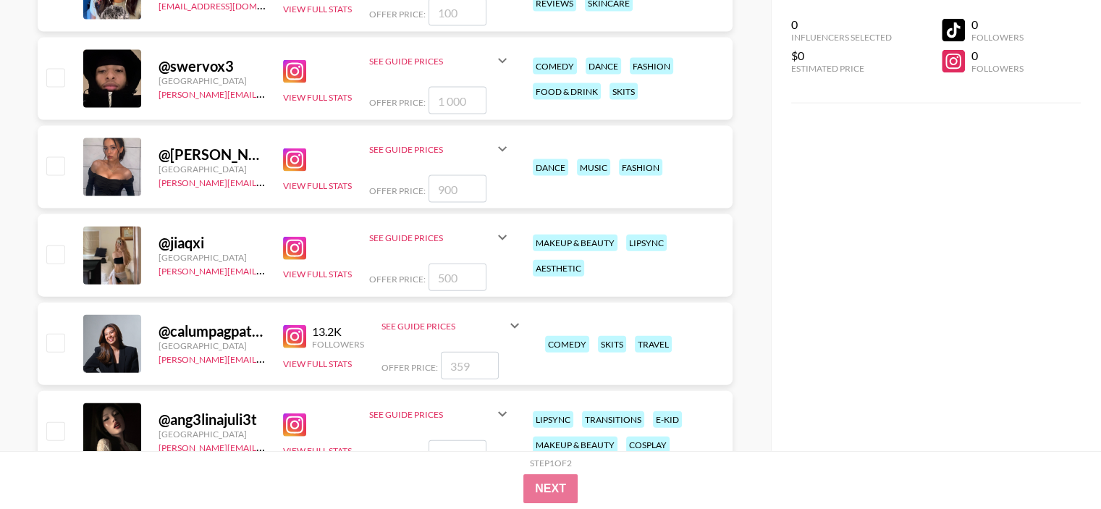
scroll to position [3258, 0]
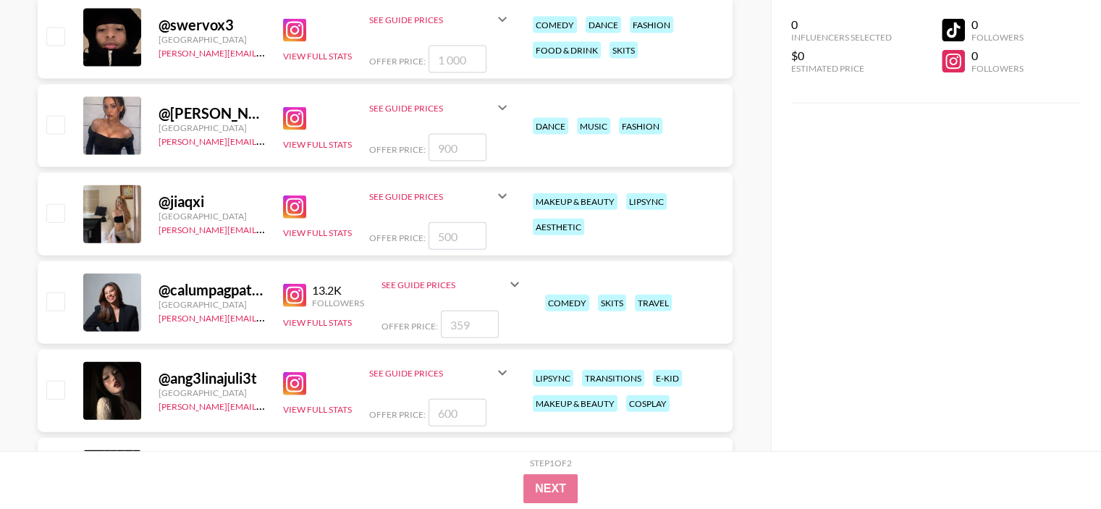
click at [294, 200] on img at bounding box center [294, 206] width 23 height 23
click at [115, 394] on div at bounding box center [112, 391] width 58 height 58
click at [177, 382] on div "@ ang3linajuli3t" at bounding box center [212, 378] width 107 height 18
click at [200, 376] on div "@ ang3linajuli3t" at bounding box center [212, 378] width 107 height 18
click at [293, 292] on img at bounding box center [294, 295] width 23 height 23
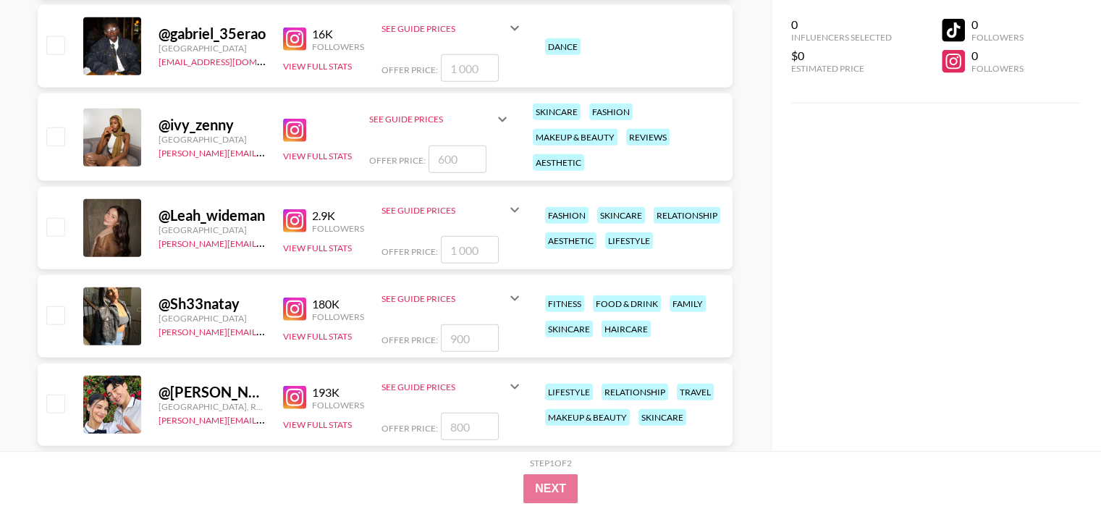
scroll to position [3693, 0]
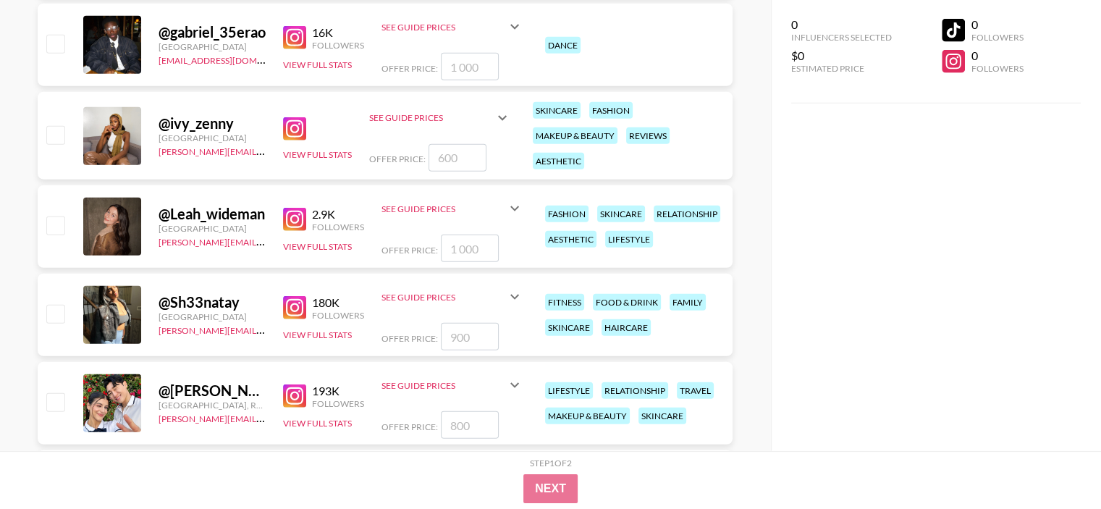
click at [292, 127] on img at bounding box center [294, 128] width 23 height 23
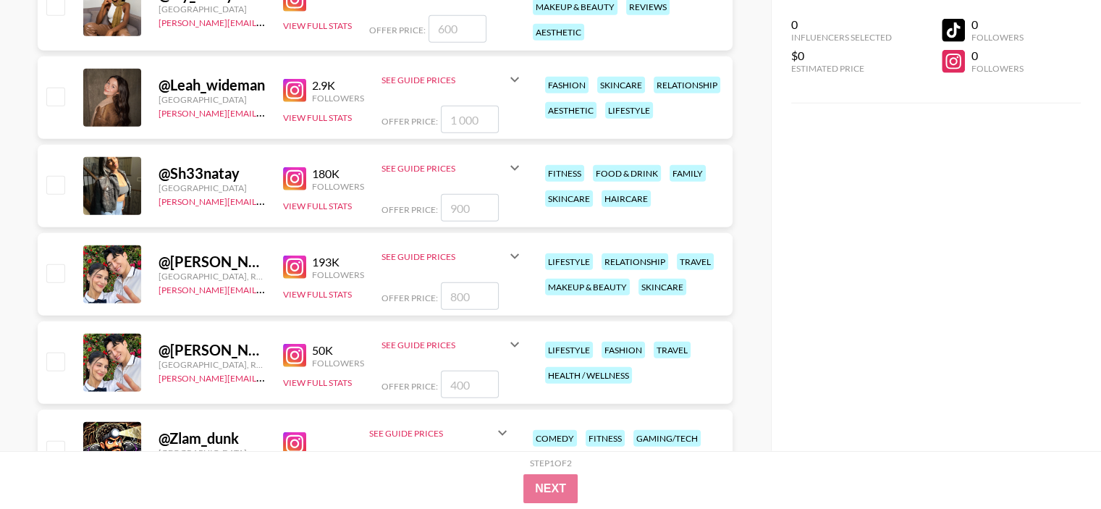
scroll to position [3837, 0]
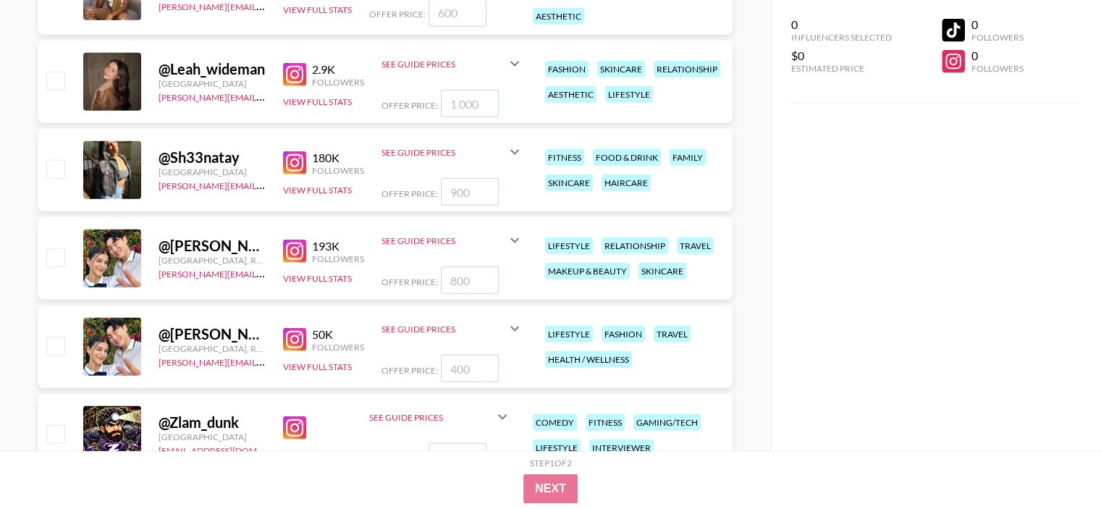
click at [290, 248] on img at bounding box center [294, 251] width 23 height 23
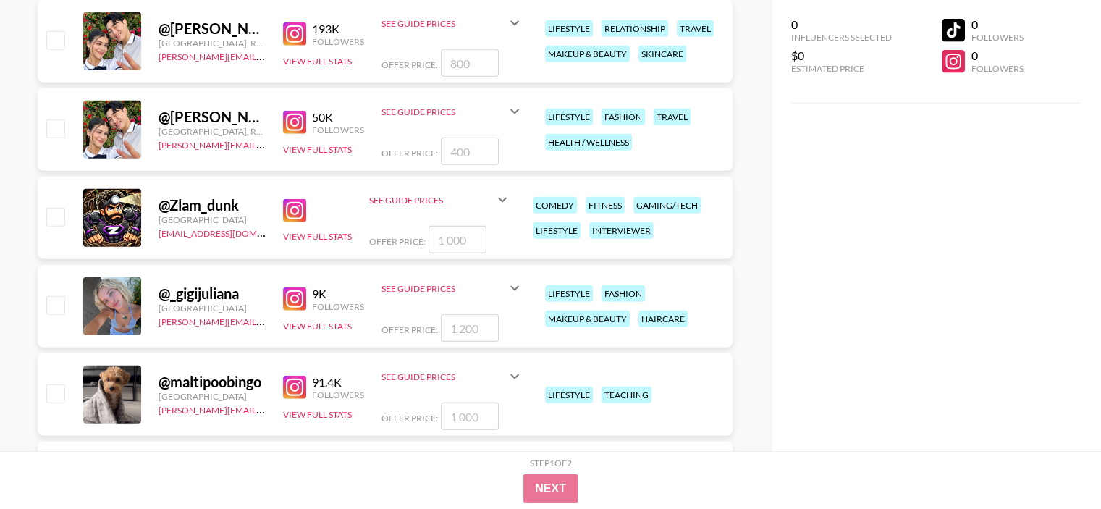
click at [197, 295] on div "@ _gigijuliana" at bounding box center [212, 294] width 107 height 18
click at [277, 298] on div "@ _gigijuliana [GEOGRAPHIC_DATA] [PERSON_NAME][EMAIL_ADDRESS][DOMAIN_NAME] 9K F…" at bounding box center [385, 306] width 695 height 83
click at [284, 298] on img at bounding box center [294, 298] width 23 height 23
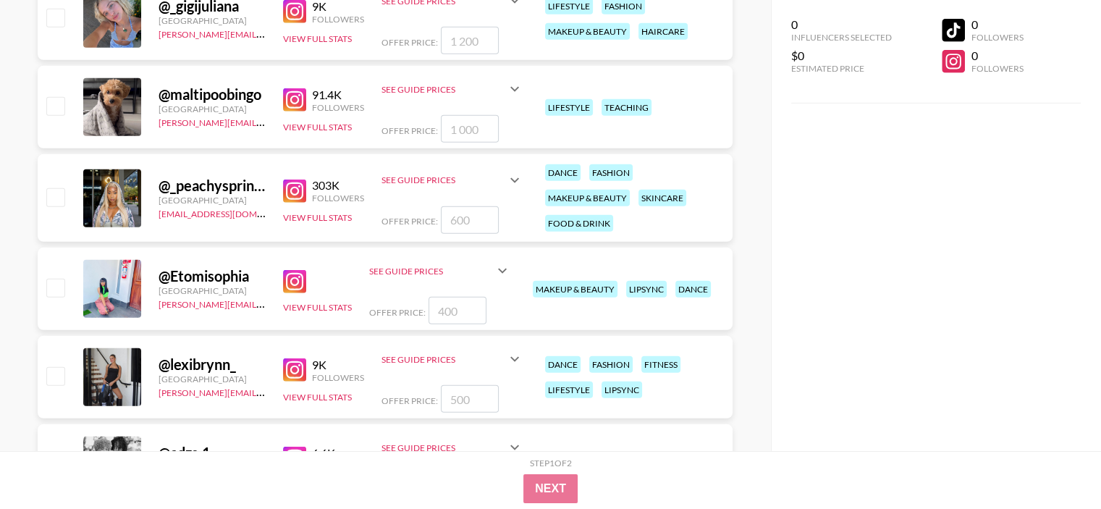
scroll to position [4344, 0]
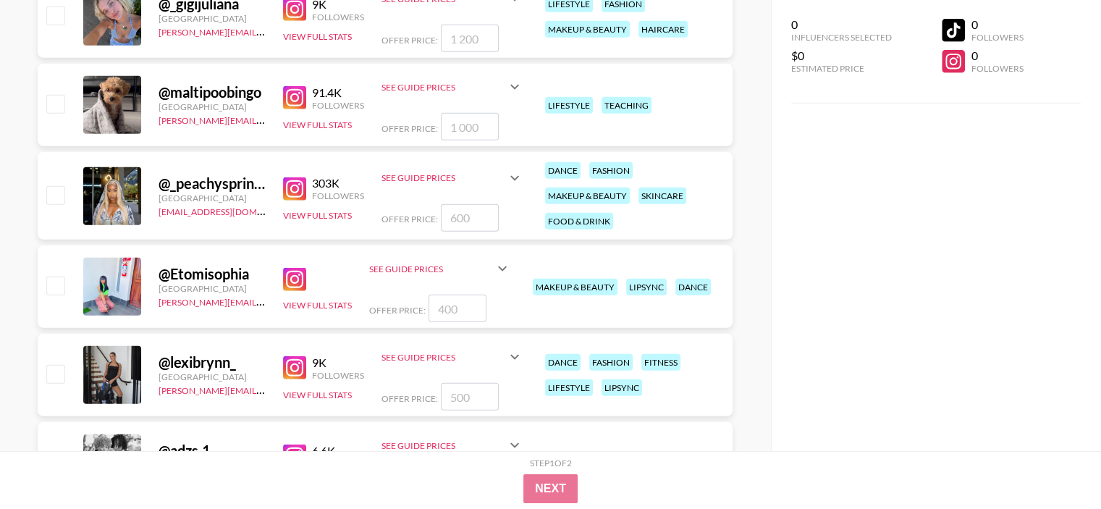
click at [298, 271] on img at bounding box center [294, 279] width 23 height 23
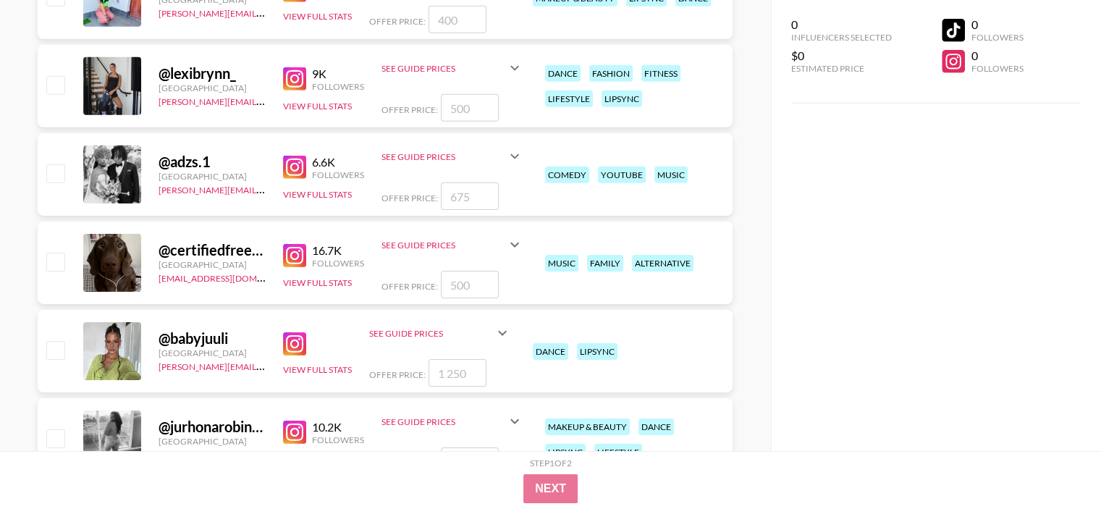
scroll to position [4634, 0]
click at [289, 335] on img at bounding box center [294, 343] width 23 height 23
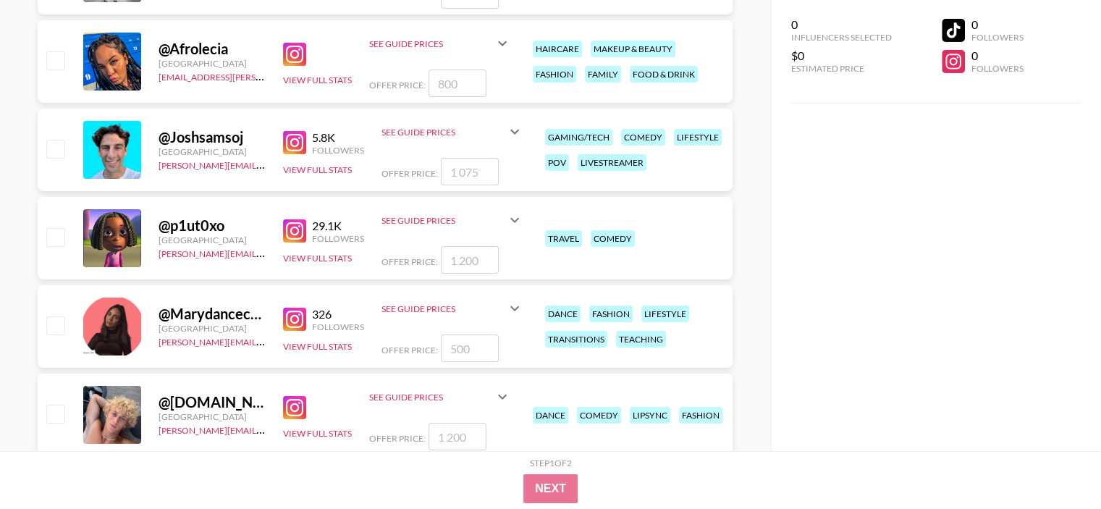
scroll to position [5141, 0]
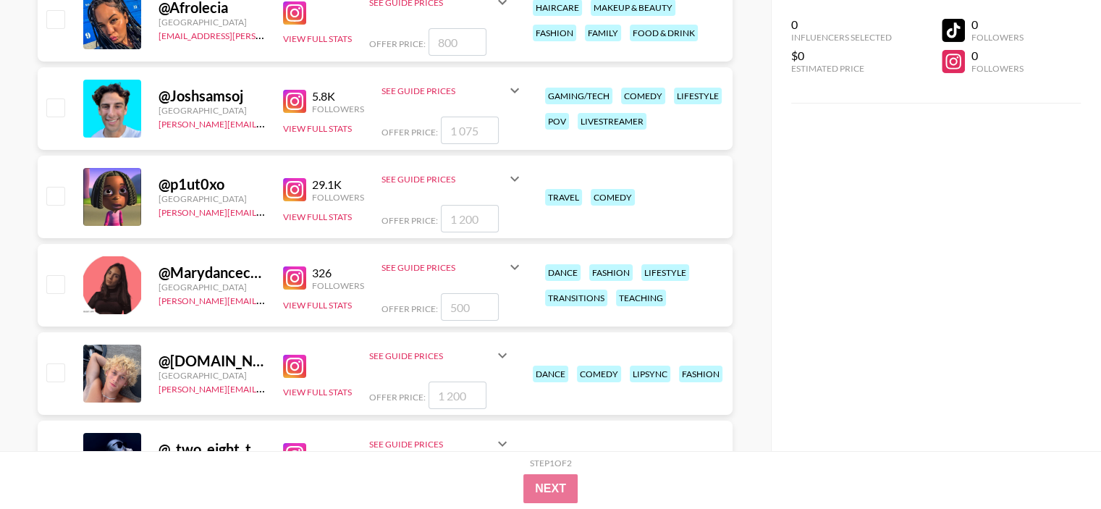
click at [290, 184] on img at bounding box center [294, 189] width 23 height 23
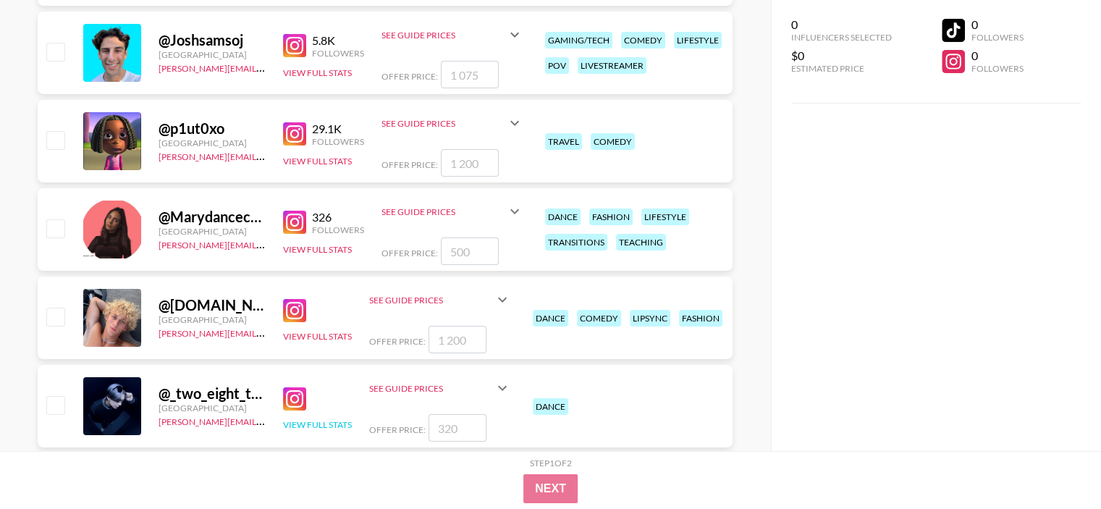
scroll to position [5285, 0]
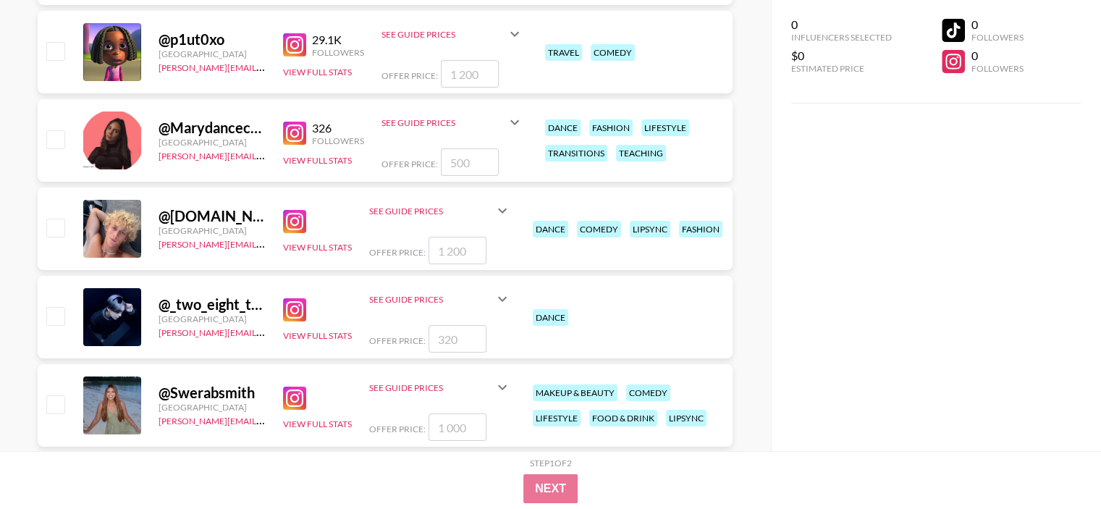
click at [303, 132] on img at bounding box center [294, 133] width 23 height 23
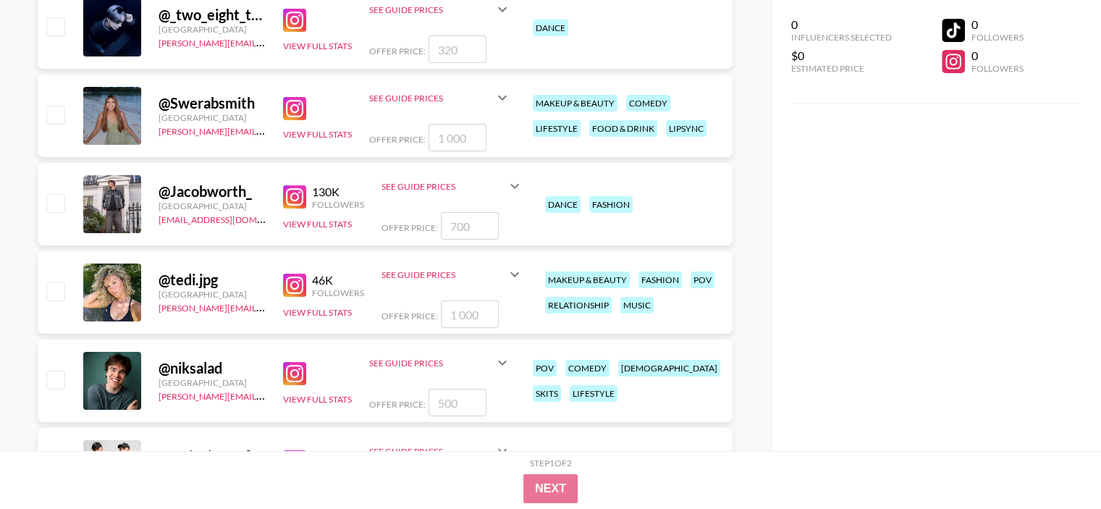
click at [283, 110] on img at bounding box center [294, 108] width 23 height 23
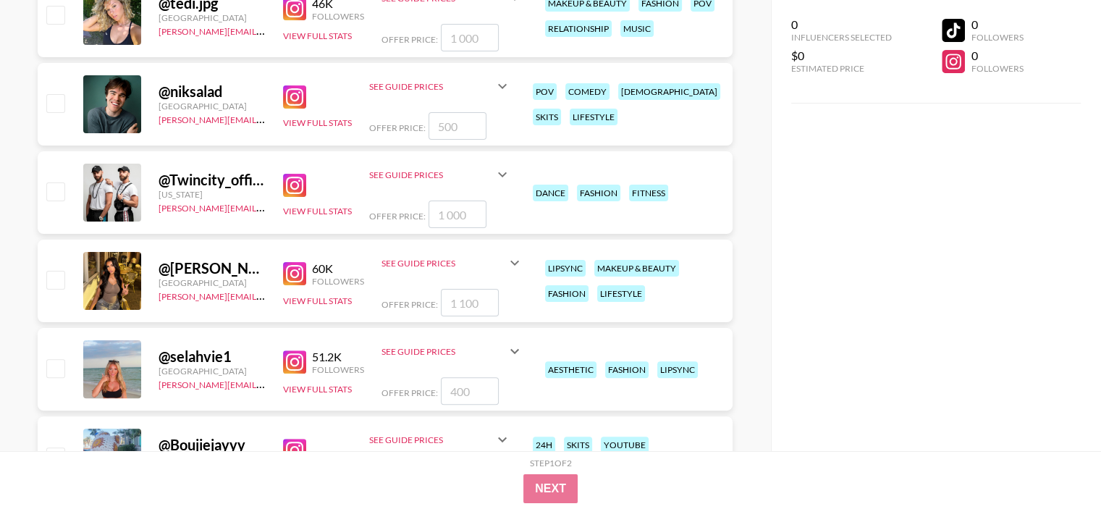
scroll to position [5937, 0]
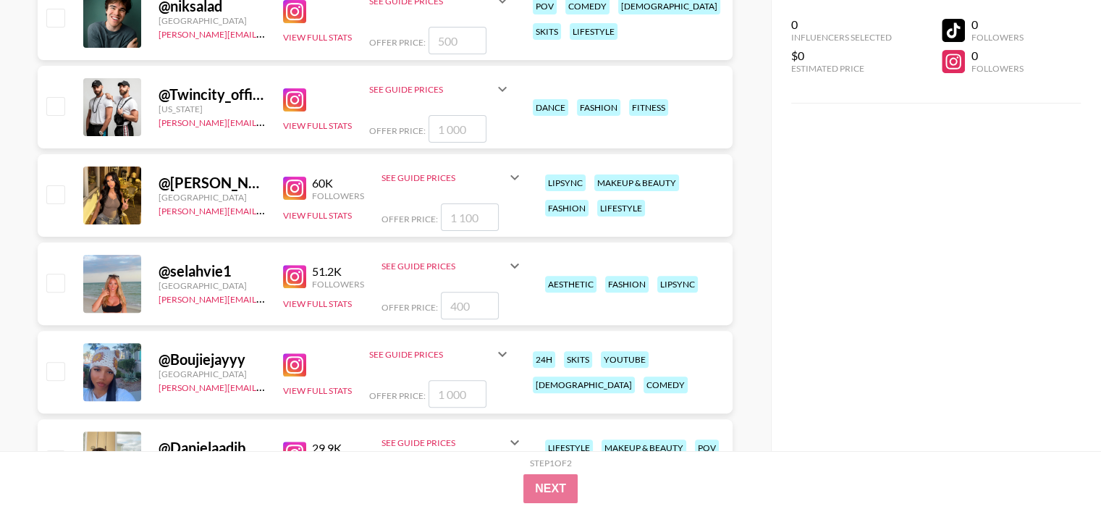
click at [285, 190] on img at bounding box center [294, 188] width 23 height 23
click at [298, 277] on img at bounding box center [294, 276] width 23 height 23
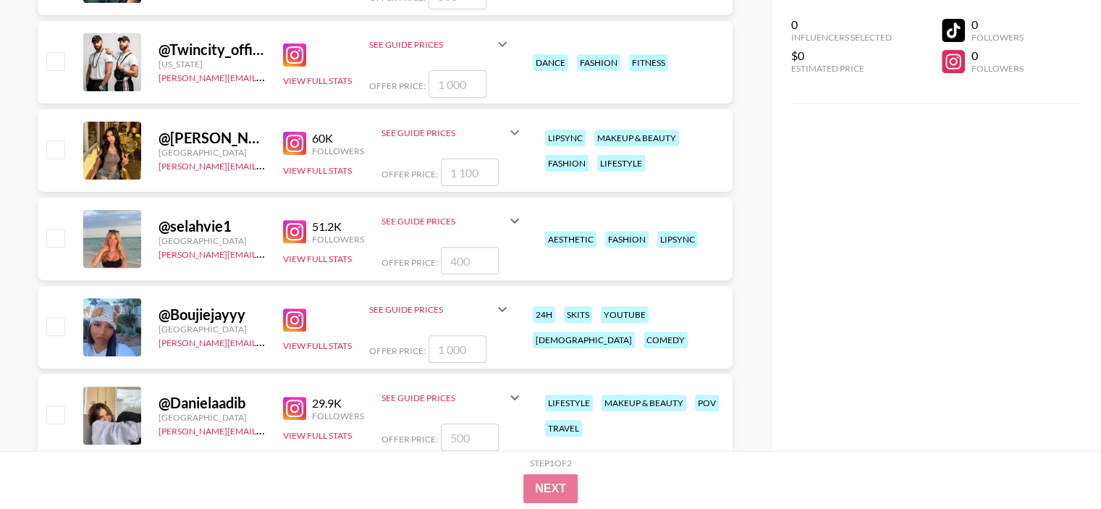
scroll to position [6227, 0]
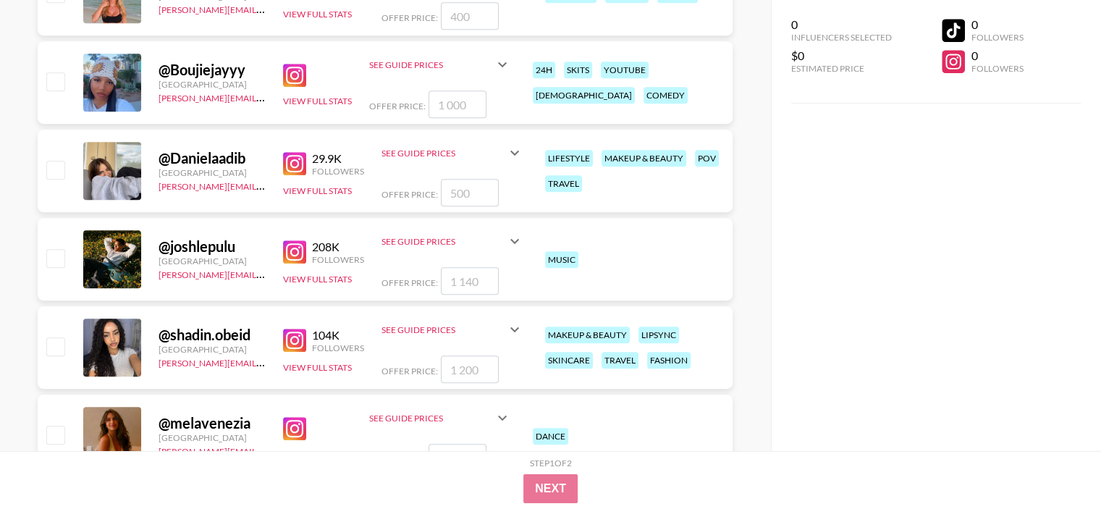
click at [296, 161] on img at bounding box center [294, 163] width 23 height 23
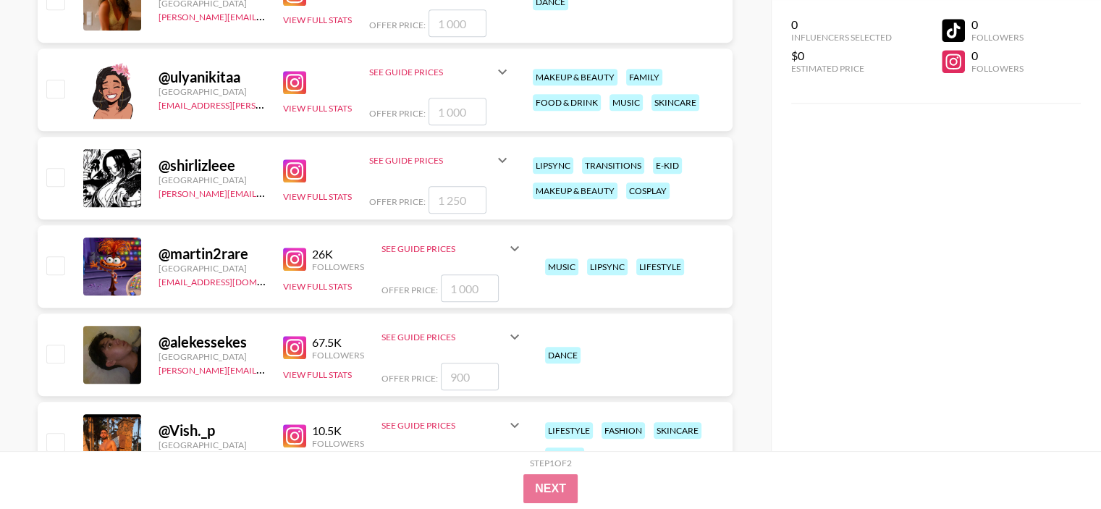
click at [293, 79] on img at bounding box center [294, 82] width 23 height 23
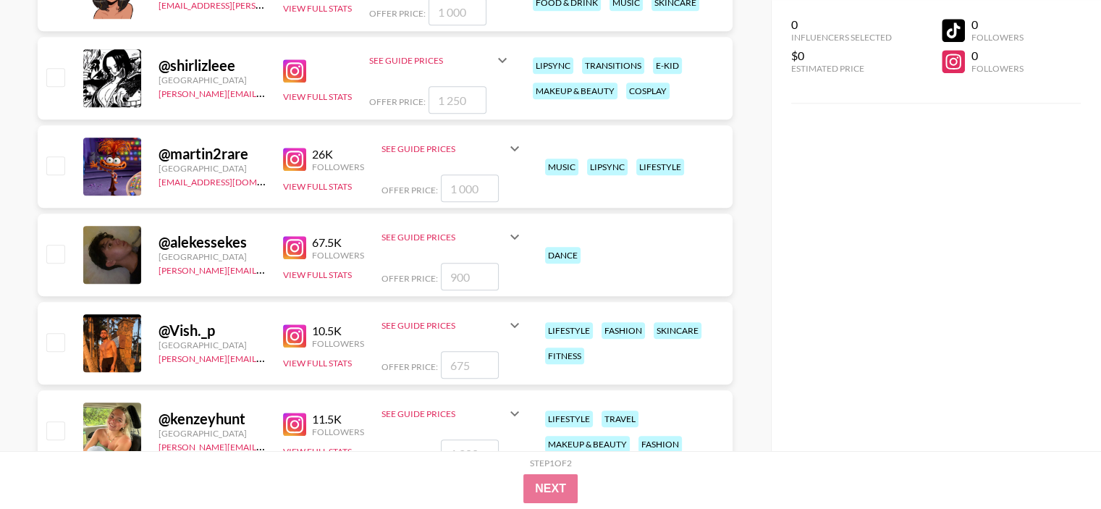
scroll to position [6878, 0]
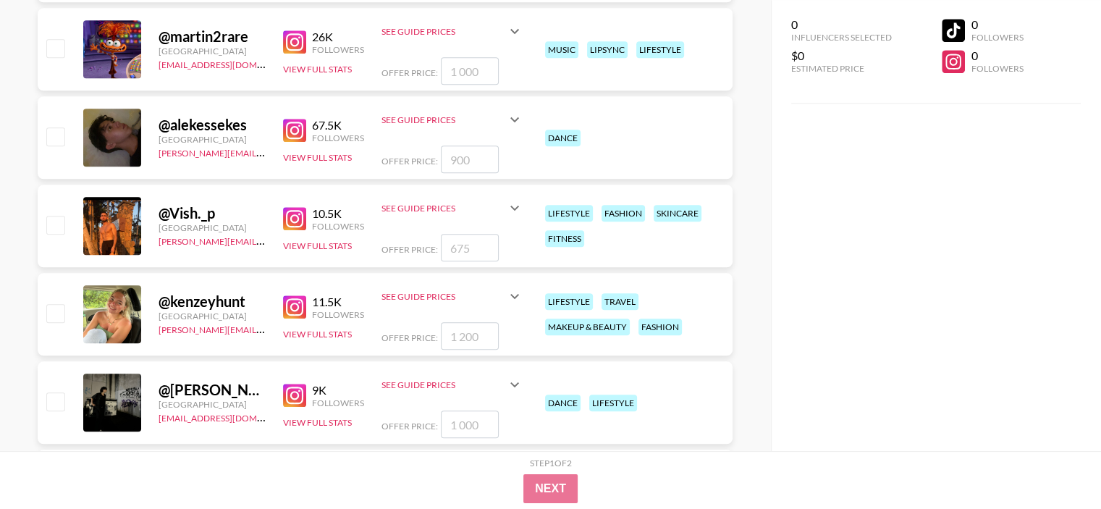
drag, startPoint x: 330, startPoint y: 302, endPoint x: 321, endPoint y: 303, distance: 9.4
click at [330, 303] on div "11.5K" at bounding box center [338, 302] width 52 height 14
click at [278, 303] on div "@ kenzeyhunt [GEOGRAPHIC_DATA] [PERSON_NAME][EMAIL_ADDRESS][DOMAIN_NAME] 11.5K …" at bounding box center [385, 314] width 695 height 83
click at [285, 302] on img at bounding box center [294, 306] width 23 height 23
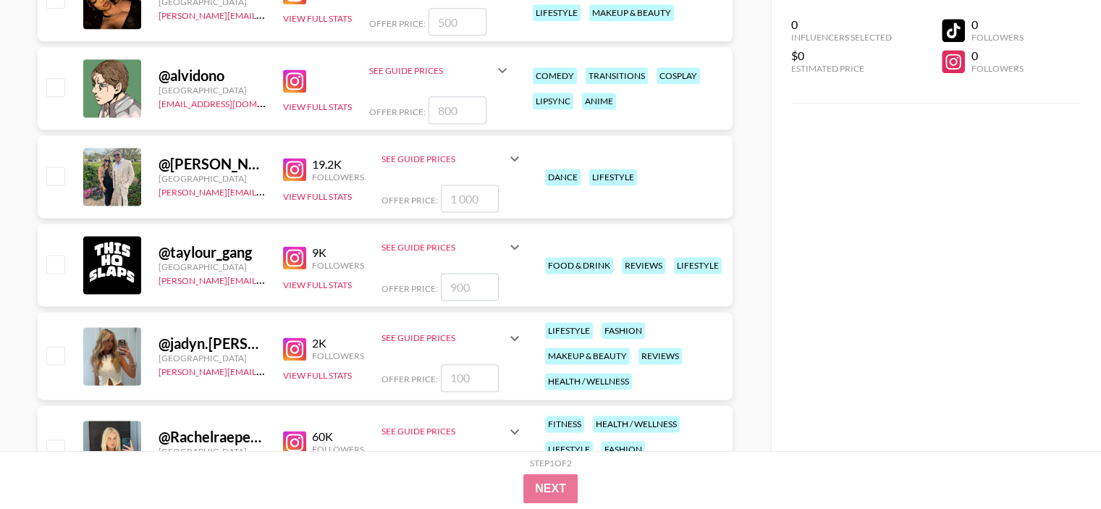
click at [298, 346] on img at bounding box center [294, 348] width 23 height 23
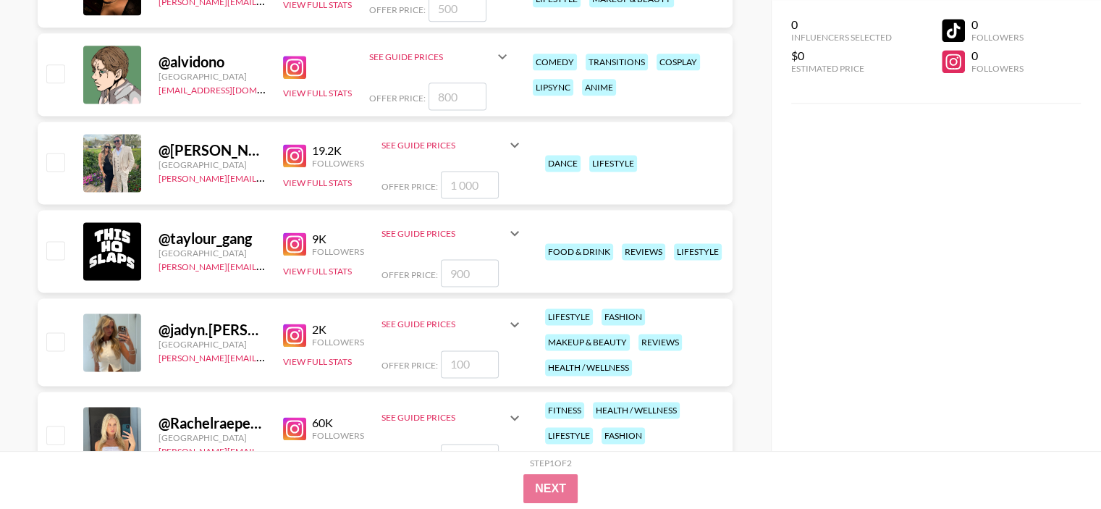
scroll to position [7747, 0]
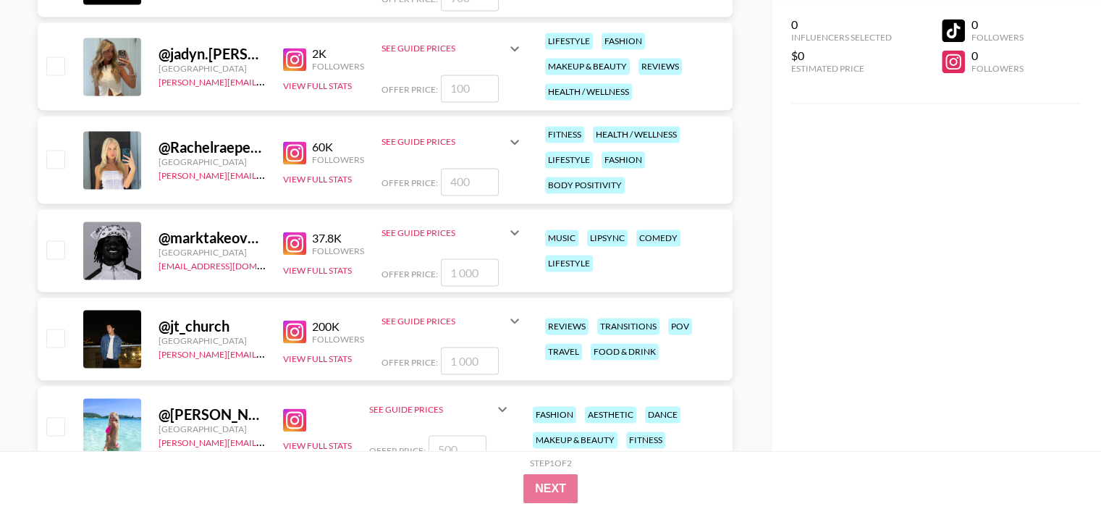
click at [301, 156] on img at bounding box center [294, 152] width 23 height 23
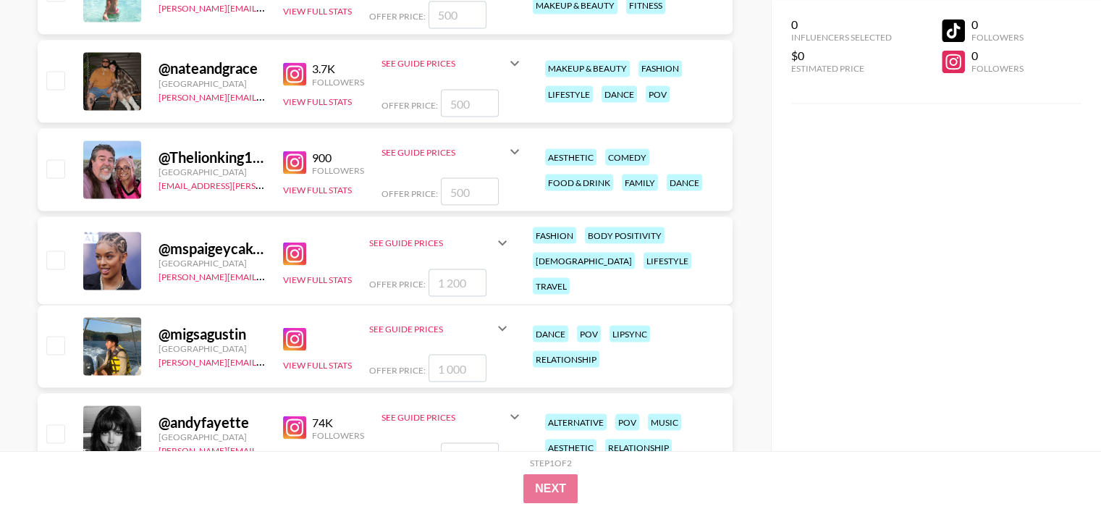
scroll to position [8399, 0]
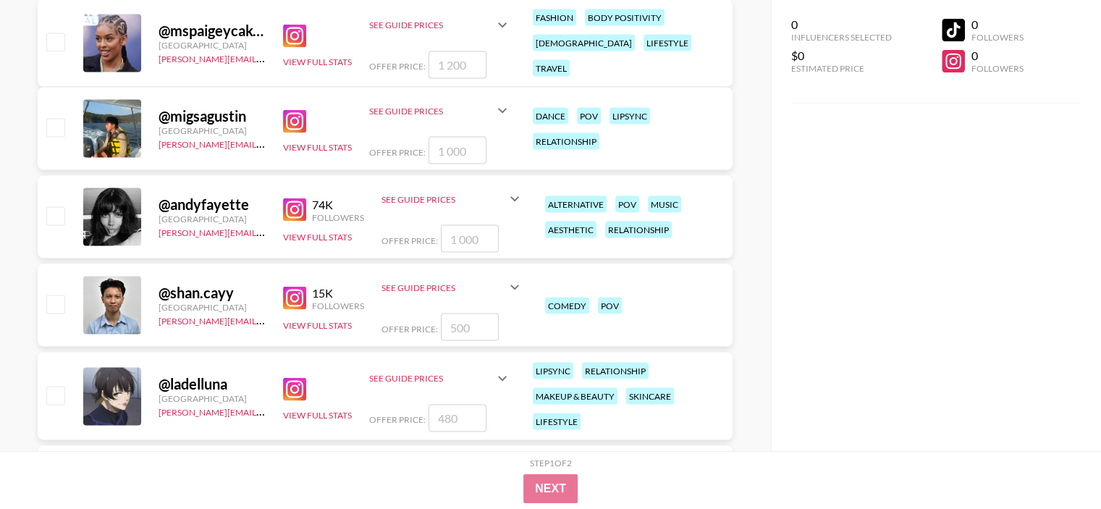
click at [293, 203] on img at bounding box center [294, 209] width 23 height 23
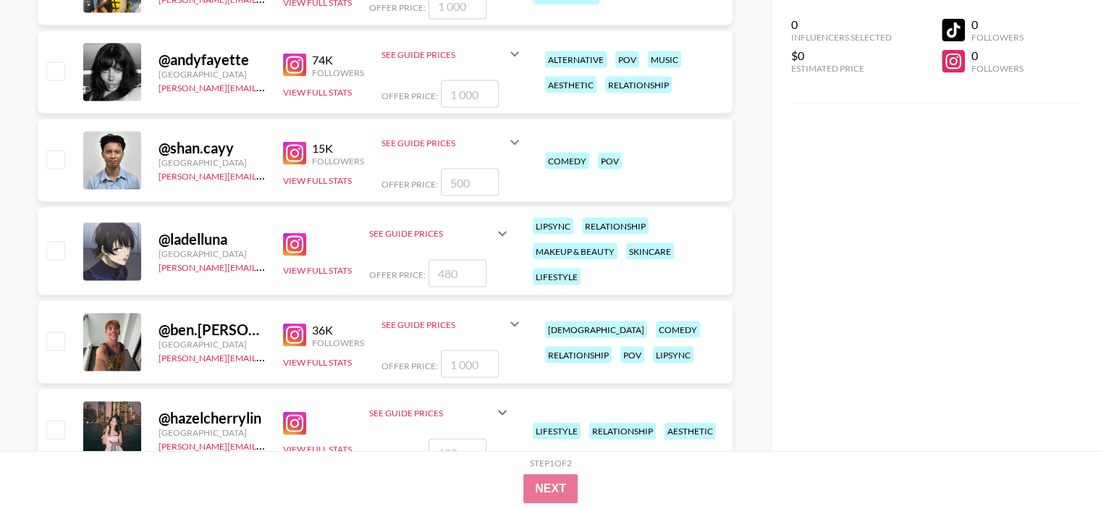
click at [283, 237] on img at bounding box center [294, 244] width 23 height 23
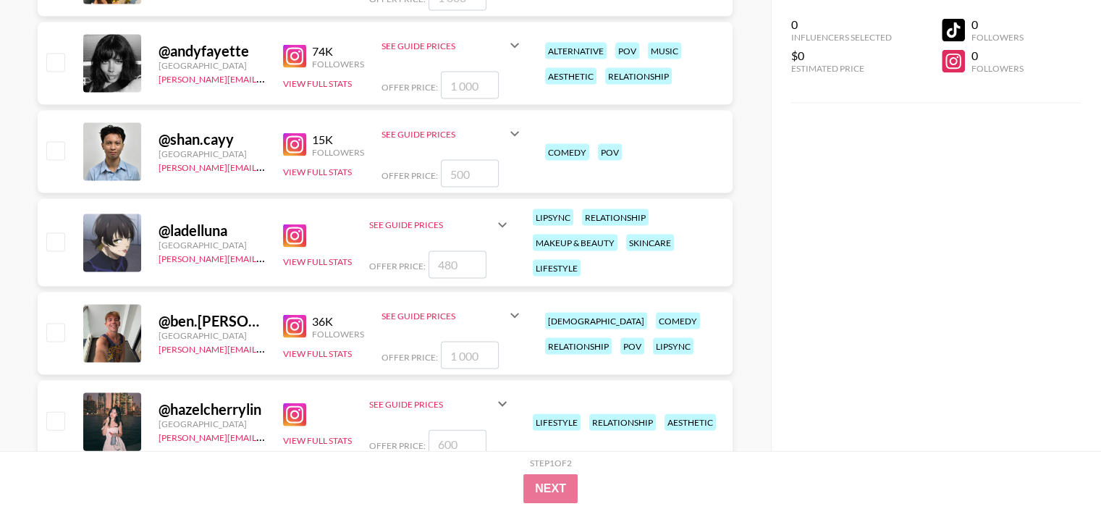
scroll to position [8761, 0]
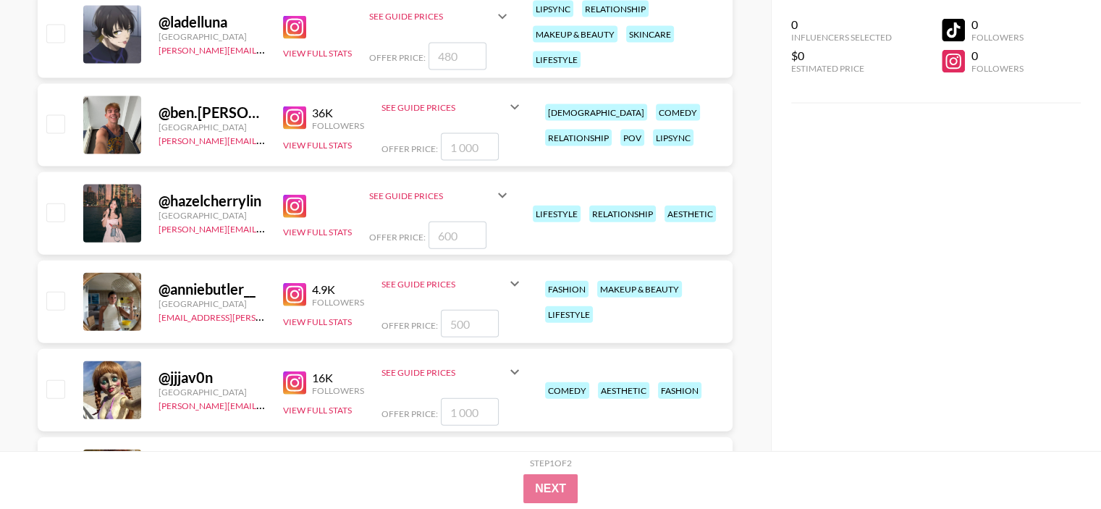
click at [285, 210] on img at bounding box center [294, 206] width 23 height 23
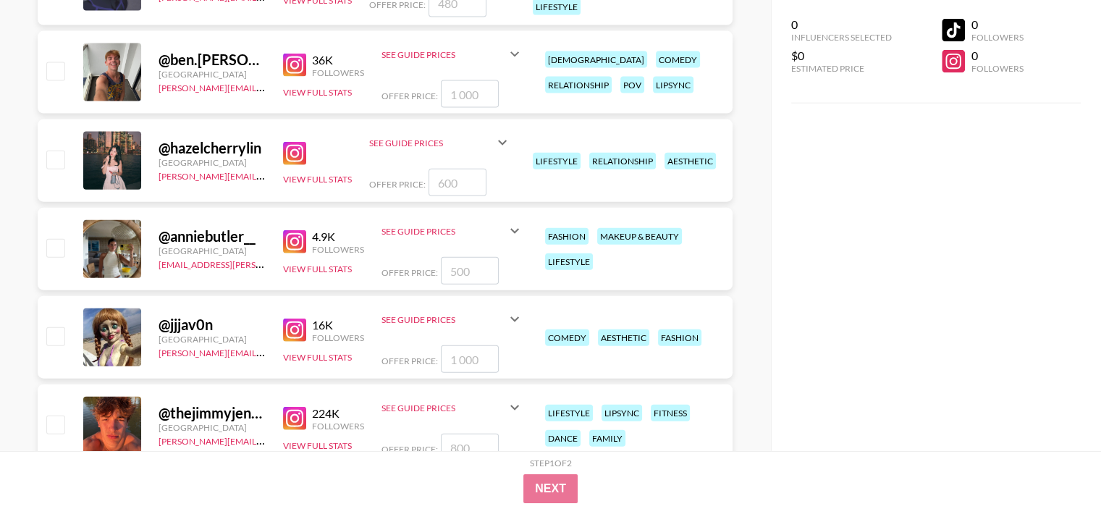
scroll to position [8833, 0]
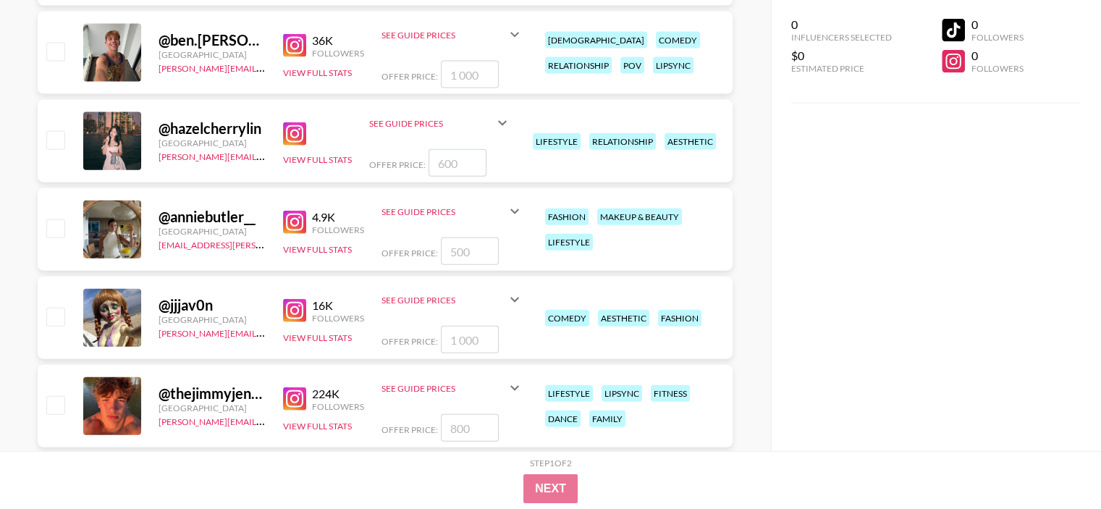
click at [290, 216] on img at bounding box center [294, 222] width 23 height 23
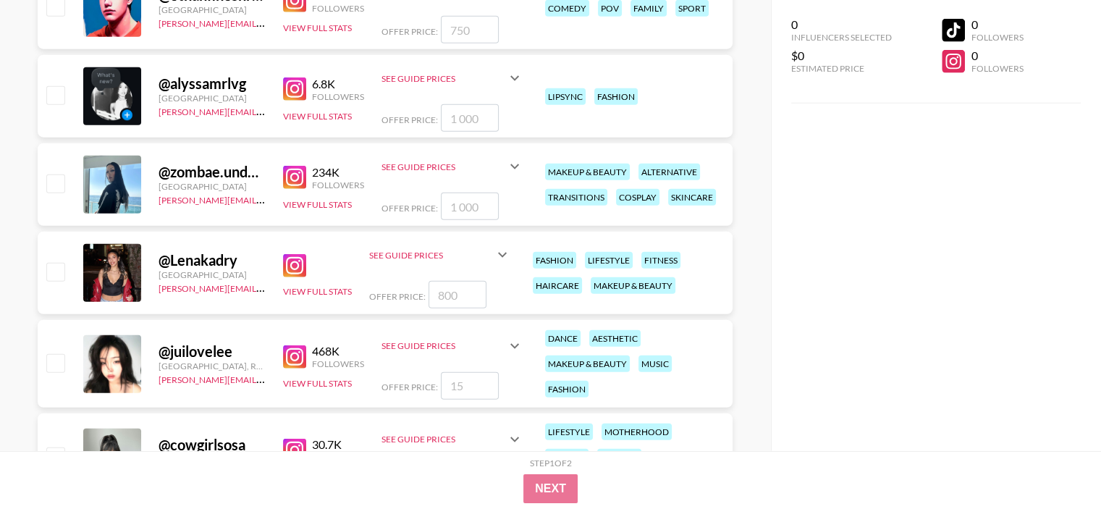
scroll to position [9340, 0]
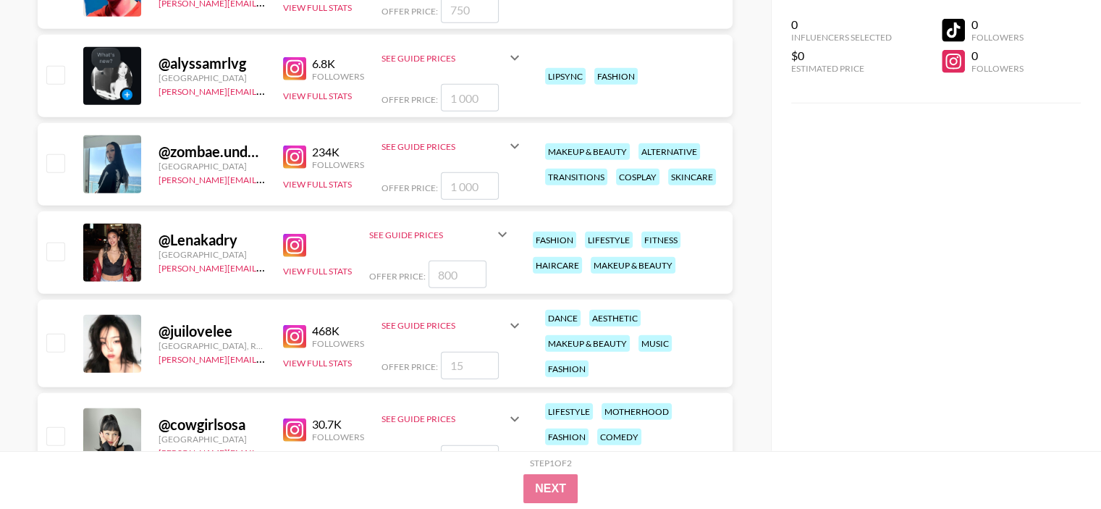
click at [293, 240] on img at bounding box center [294, 245] width 23 height 23
click at [294, 155] on img at bounding box center [294, 157] width 23 height 23
click at [294, 66] on img at bounding box center [294, 68] width 23 height 23
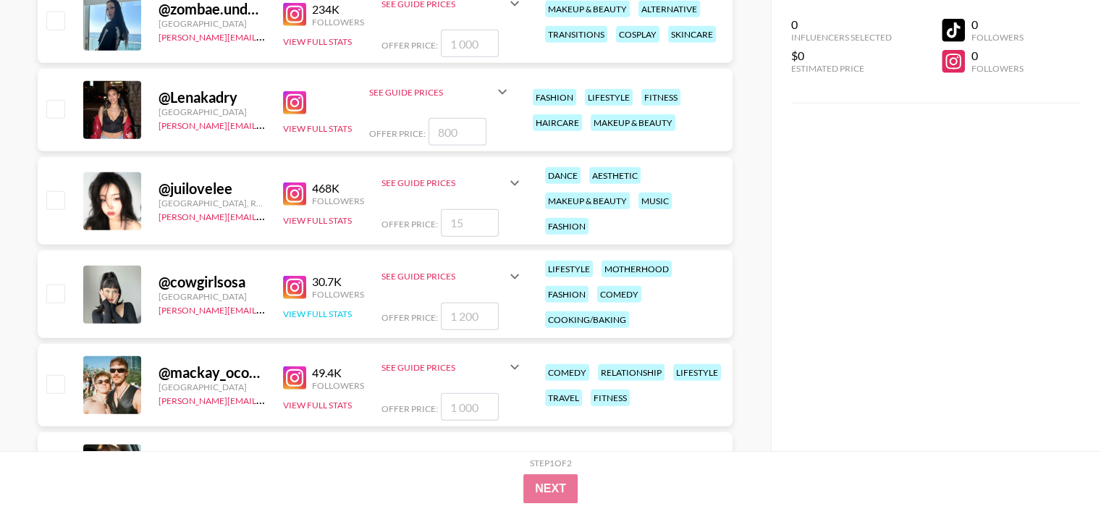
scroll to position [9485, 0]
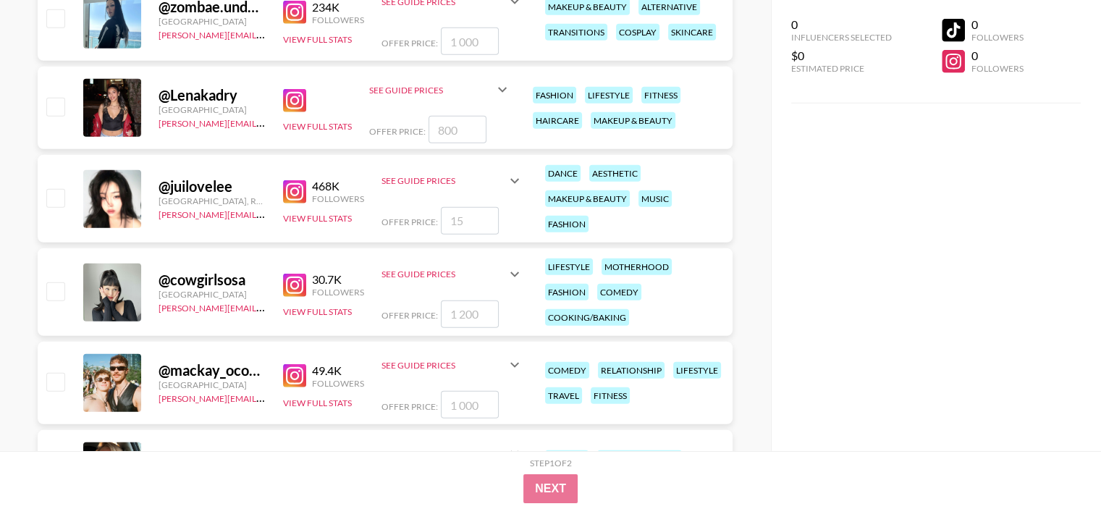
click at [295, 280] on img at bounding box center [294, 285] width 23 height 23
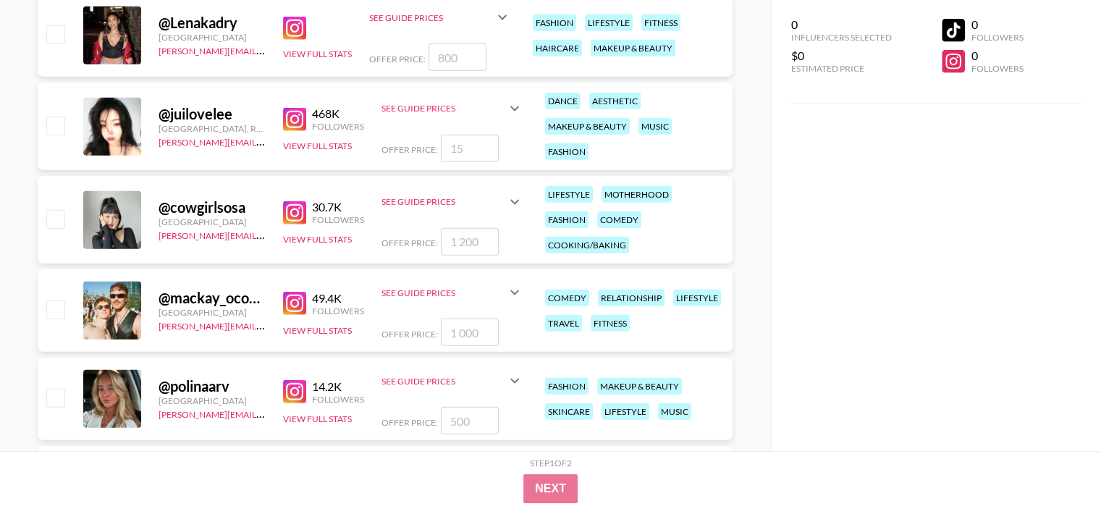
scroll to position [9702, 0]
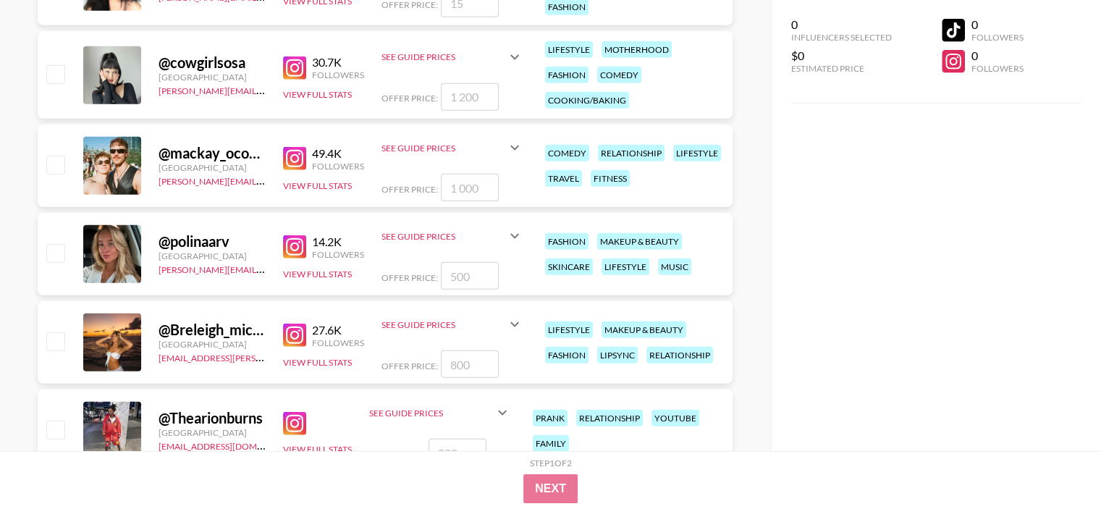
click at [295, 245] on img at bounding box center [294, 246] width 23 height 23
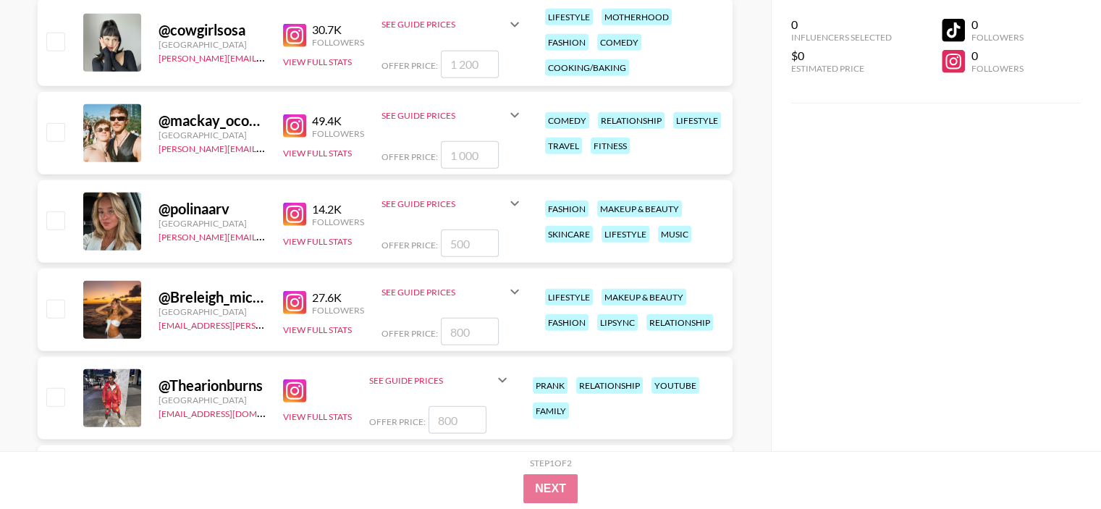
scroll to position [9774, 0]
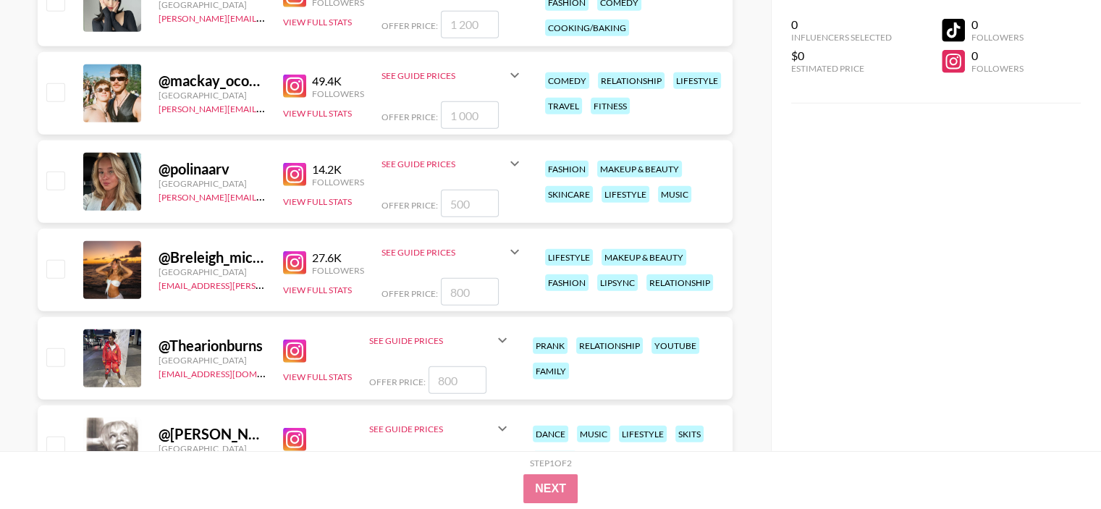
click at [292, 258] on img at bounding box center [294, 262] width 23 height 23
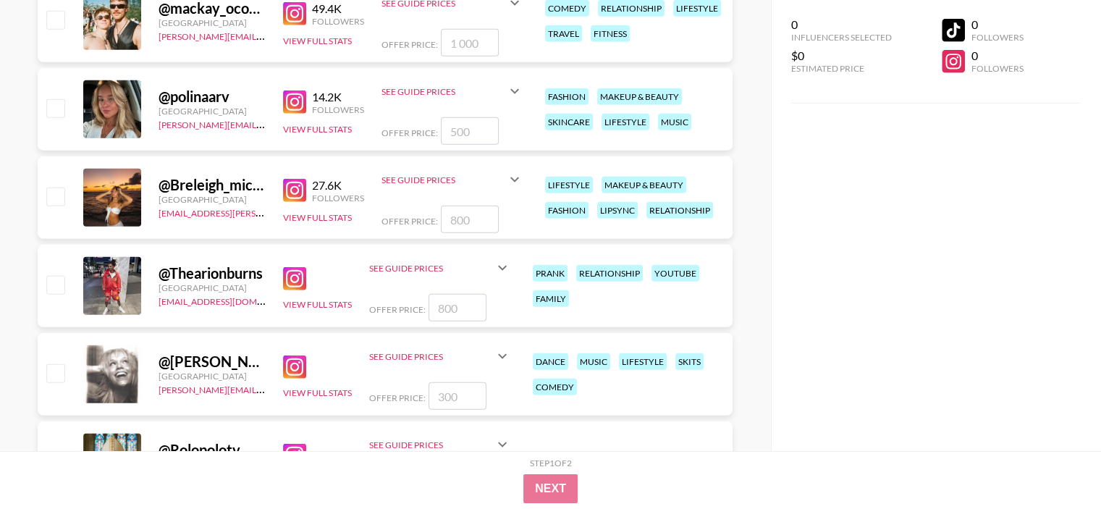
scroll to position [9919, 0]
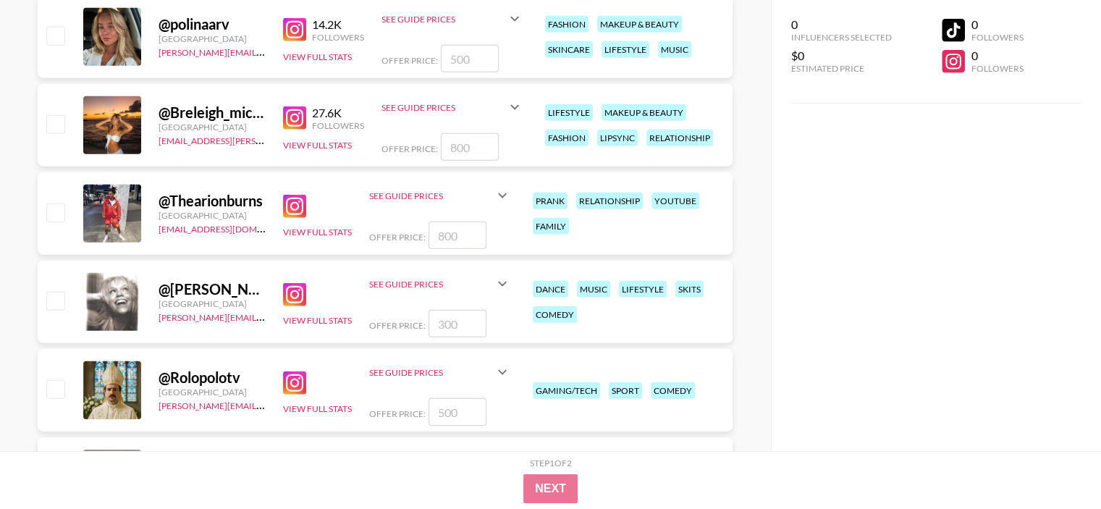
click at [290, 285] on img at bounding box center [294, 294] width 23 height 23
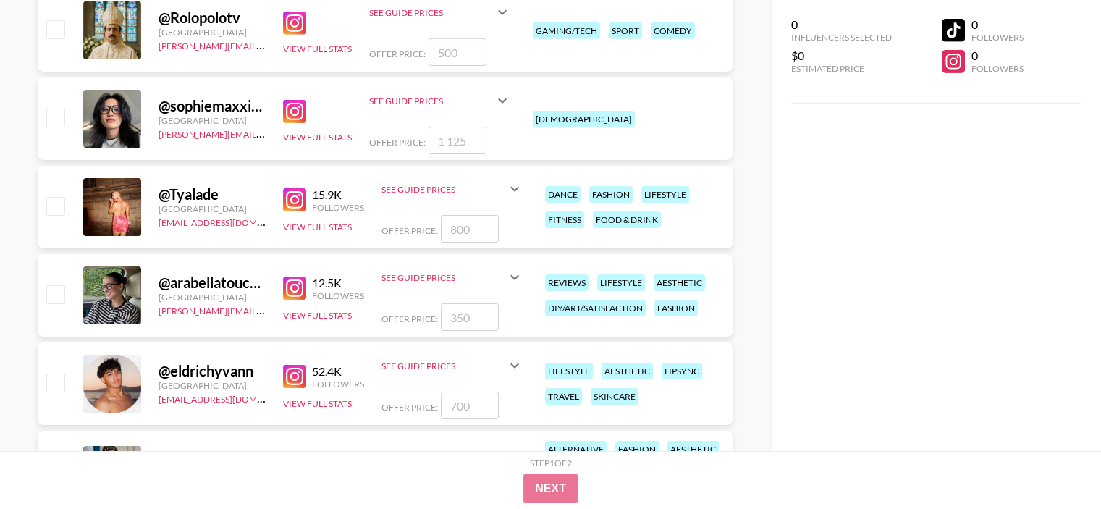
scroll to position [10281, 0]
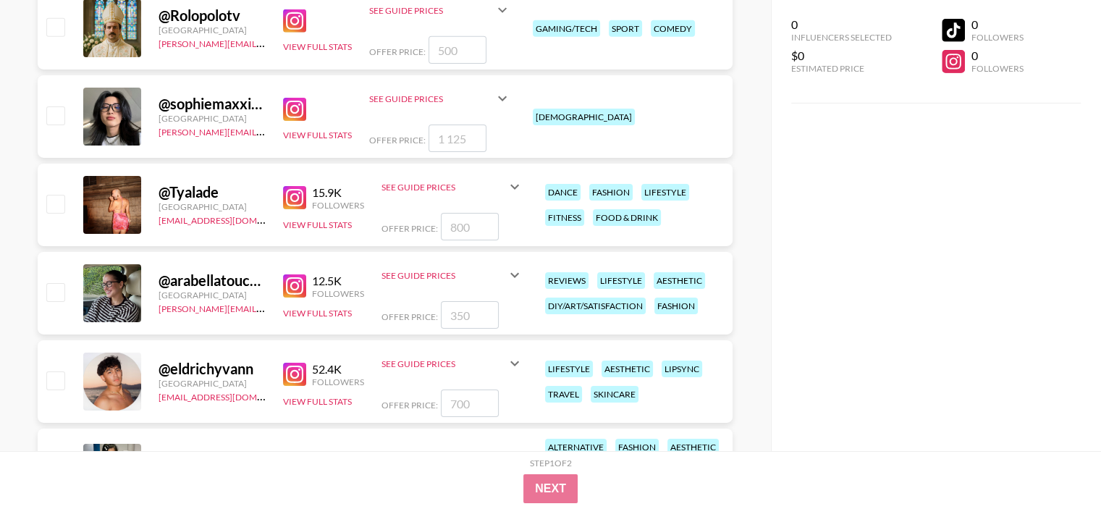
click at [292, 282] on img at bounding box center [294, 285] width 23 height 23
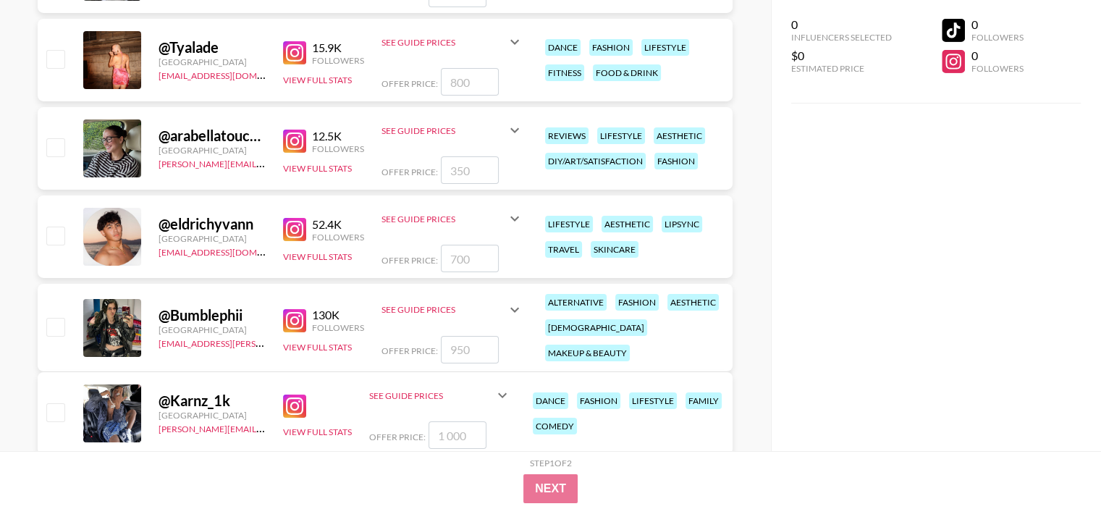
scroll to position [10571, 0]
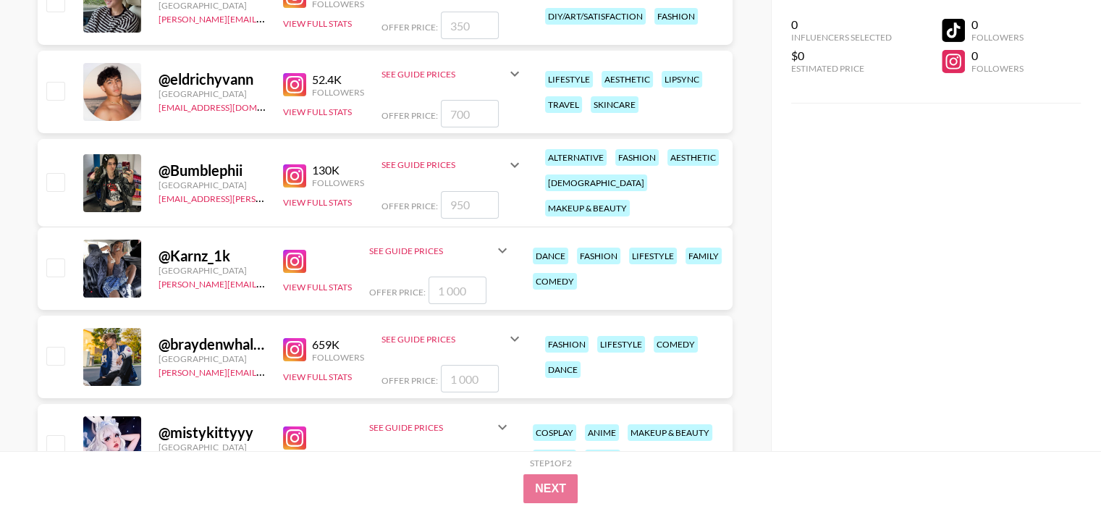
click at [295, 165] on img at bounding box center [294, 175] width 23 height 23
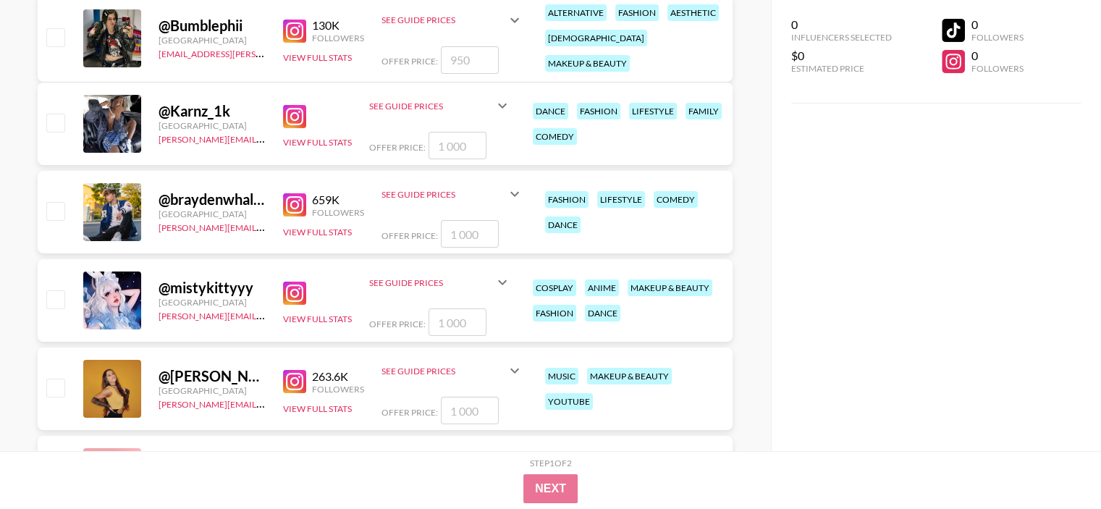
scroll to position [10788, 0]
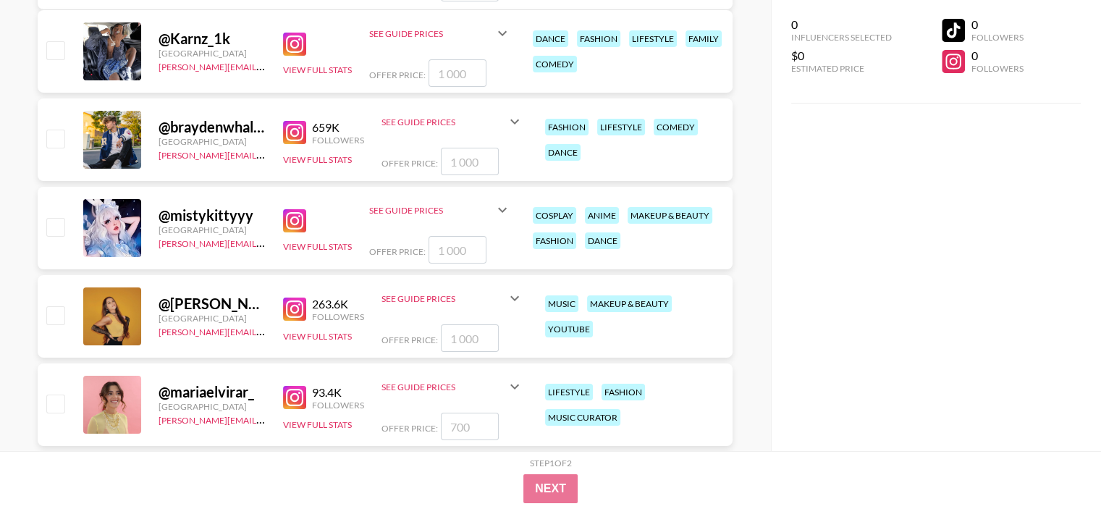
click at [293, 302] on img at bounding box center [294, 309] width 23 height 23
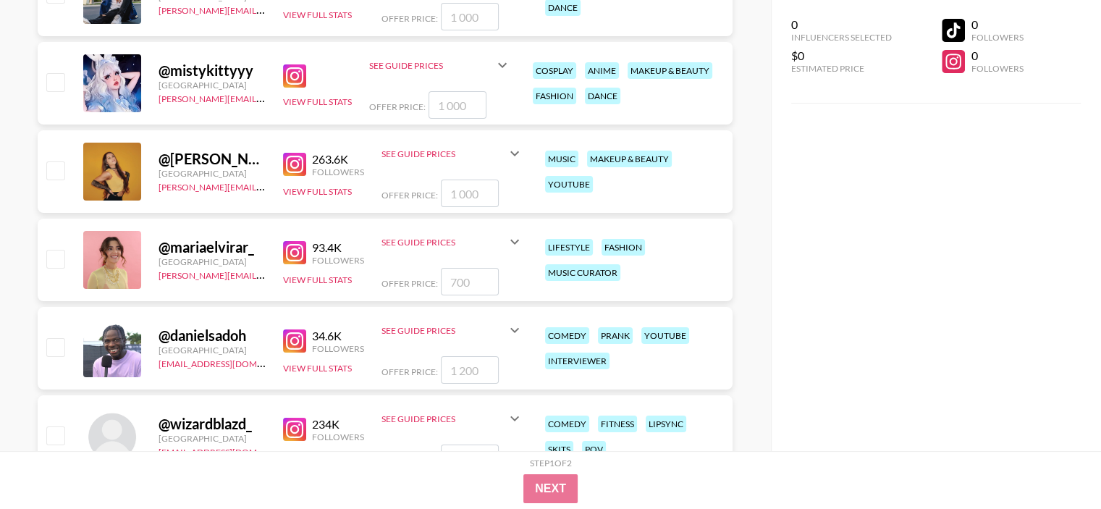
click at [293, 248] on img at bounding box center [294, 252] width 23 height 23
